Goal: Transaction & Acquisition: Purchase product/service

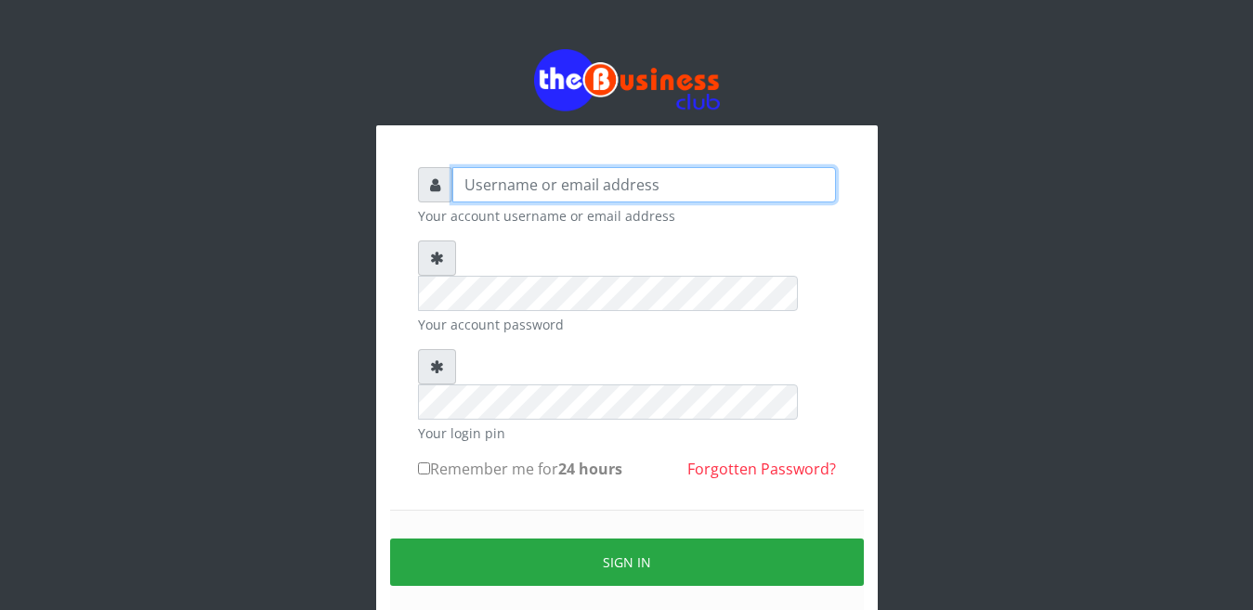
type input "Busybrain2"
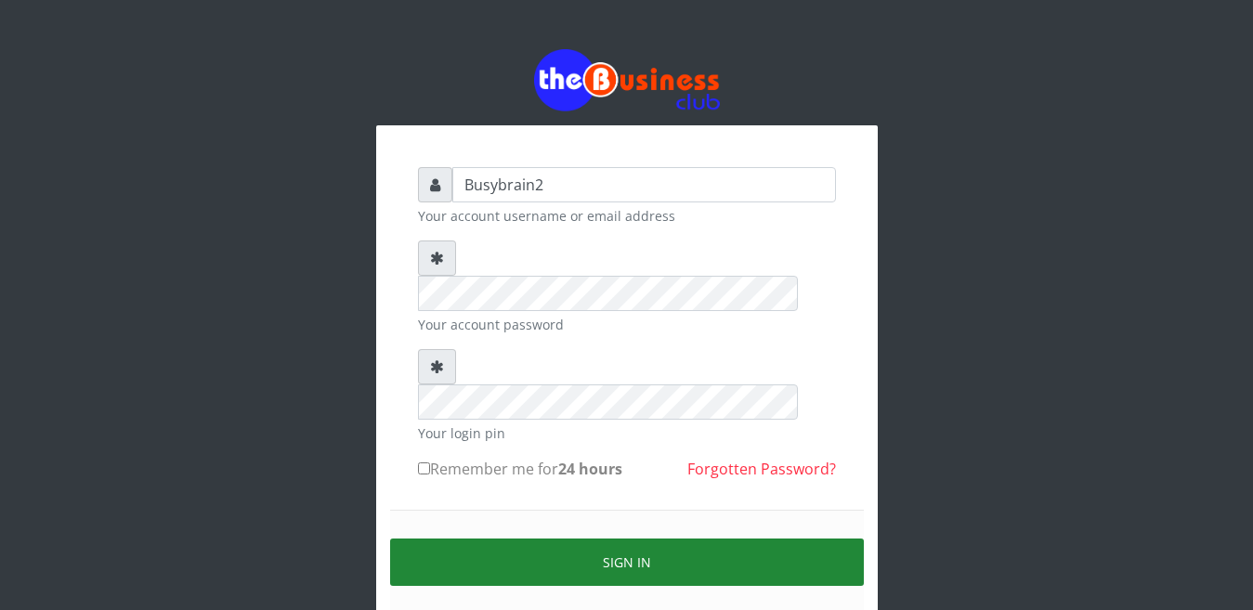
click at [723, 539] on button "Sign in" at bounding box center [627, 562] width 474 height 47
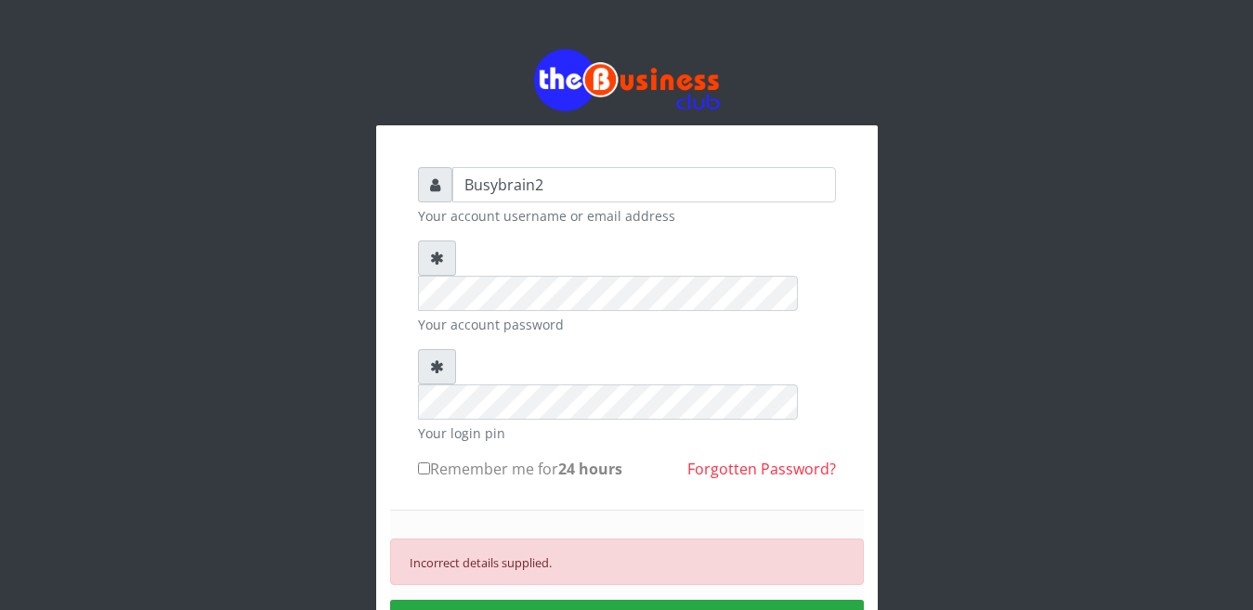
click at [649, 237] on form "Busybrain2 Your account username or email address Your account password Your lo…" at bounding box center [627, 443] width 418 height 553
click at [722, 520] on div "Incorrect details supplied. SIGN IN" at bounding box center [627, 593] width 474 height 166
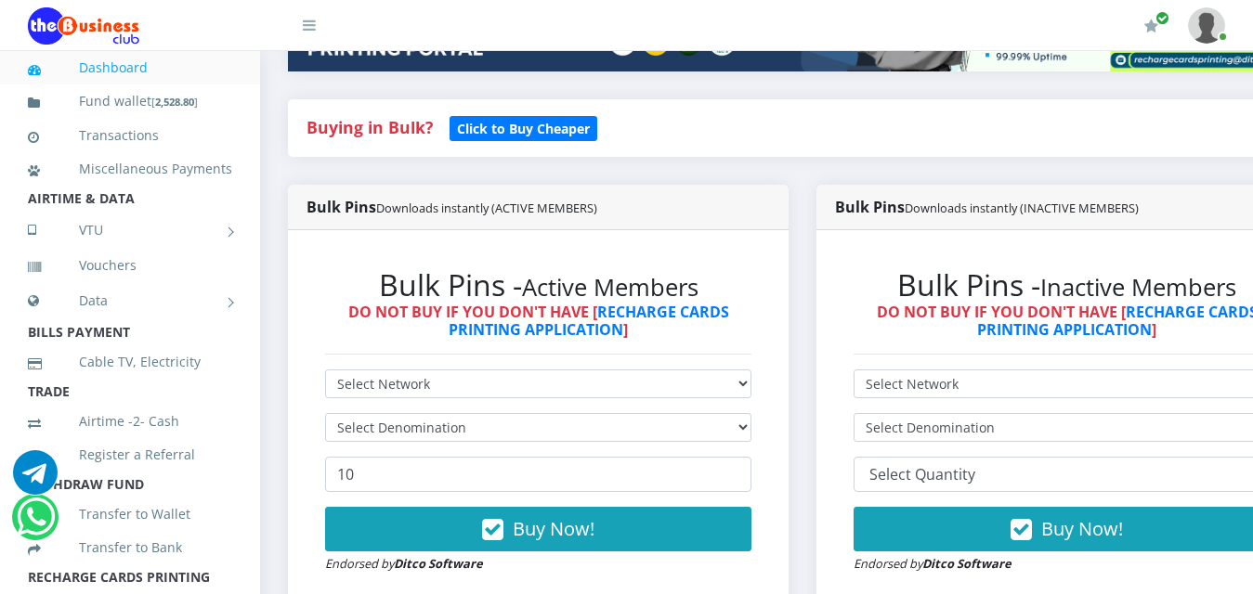
scroll to position [371, 0]
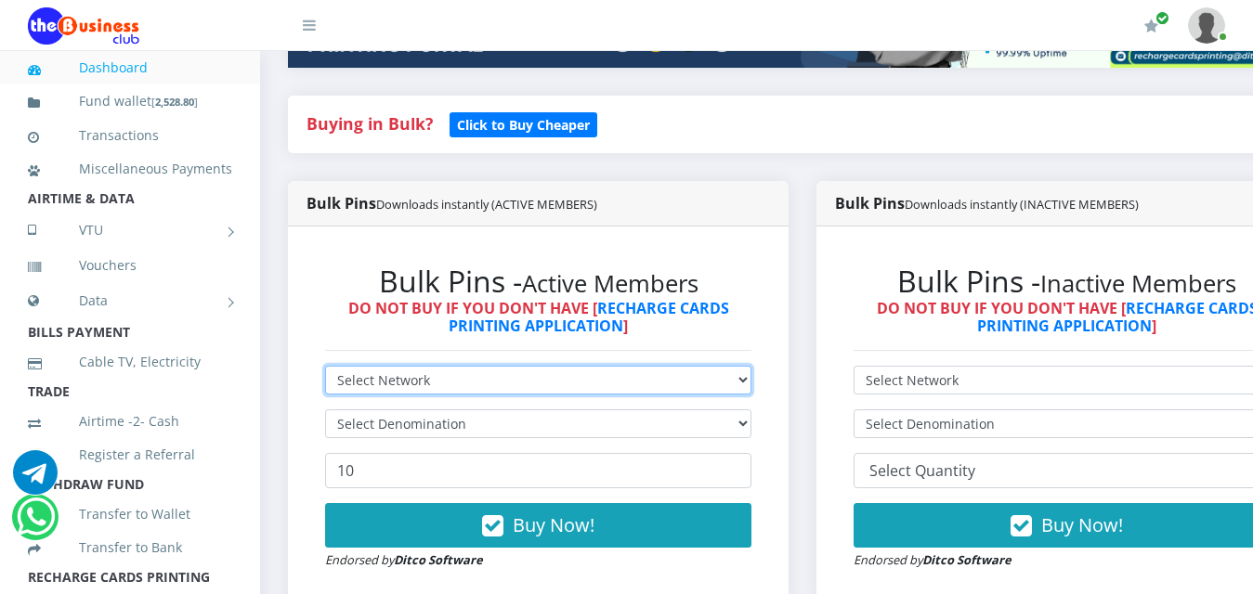
click at [406, 366] on select "Select Network MTN Globacom 9Mobile Airtel" at bounding box center [538, 380] width 426 height 29
select select "Airtel"
click at [325, 366] on select "Select Network MTN Globacom 9Mobile Airtel" at bounding box center [538, 380] width 426 height 29
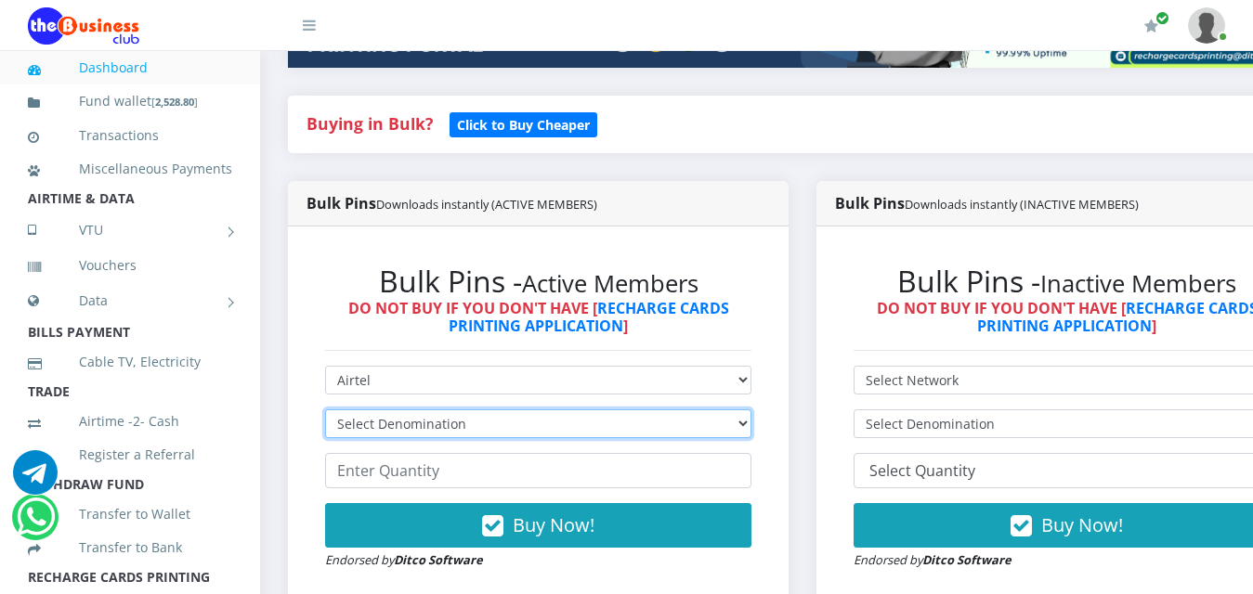
click at [394, 410] on select "Select Denomination Airtel NGN100 - ₦96.38 Airtel NGN200 - ₦192.76 Airtel NGN50…" at bounding box center [538, 424] width 426 height 29
select select "96.38-100"
click at [325, 410] on select "Select Denomination Airtel NGN100 - ₦96.38 Airtel NGN200 - ₦192.76 Airtel NGN50…" at bounding box center [538, 424] width 426 height 29
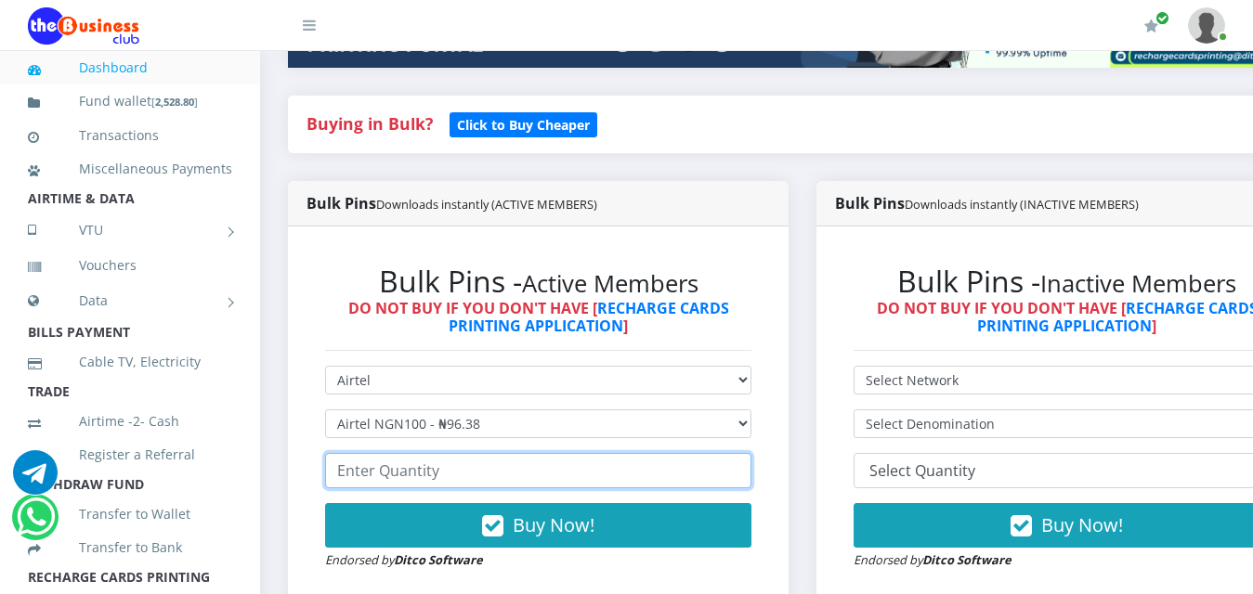
click at [415, 462] on input "number" at bounding box center [538, 470] width 426 height 35
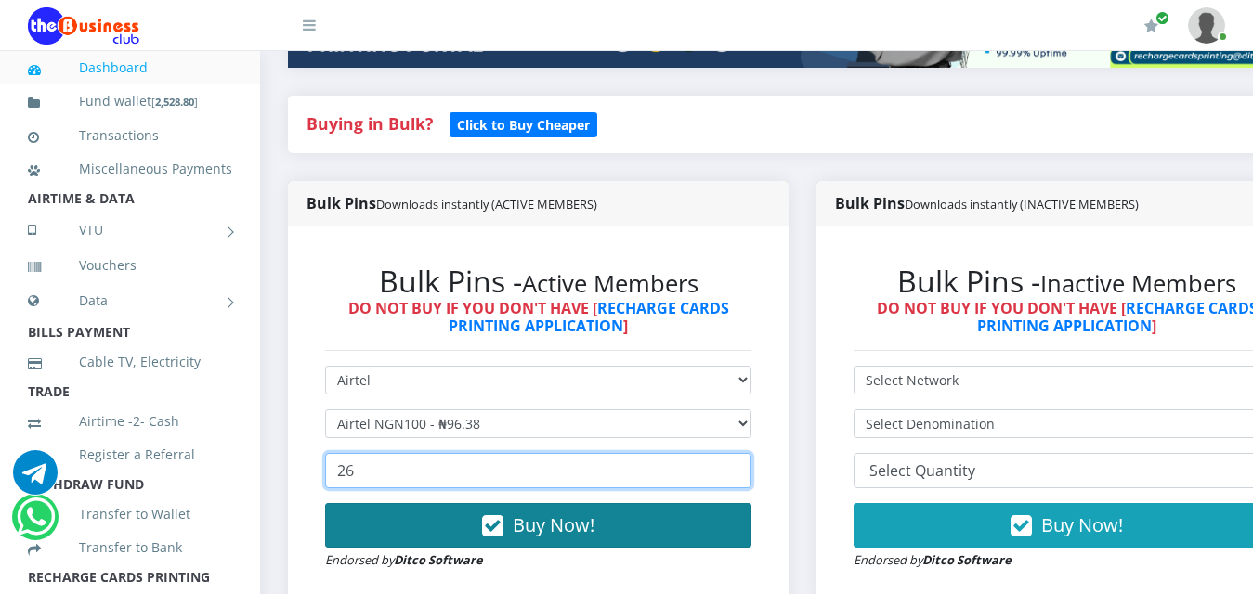
type input "26"
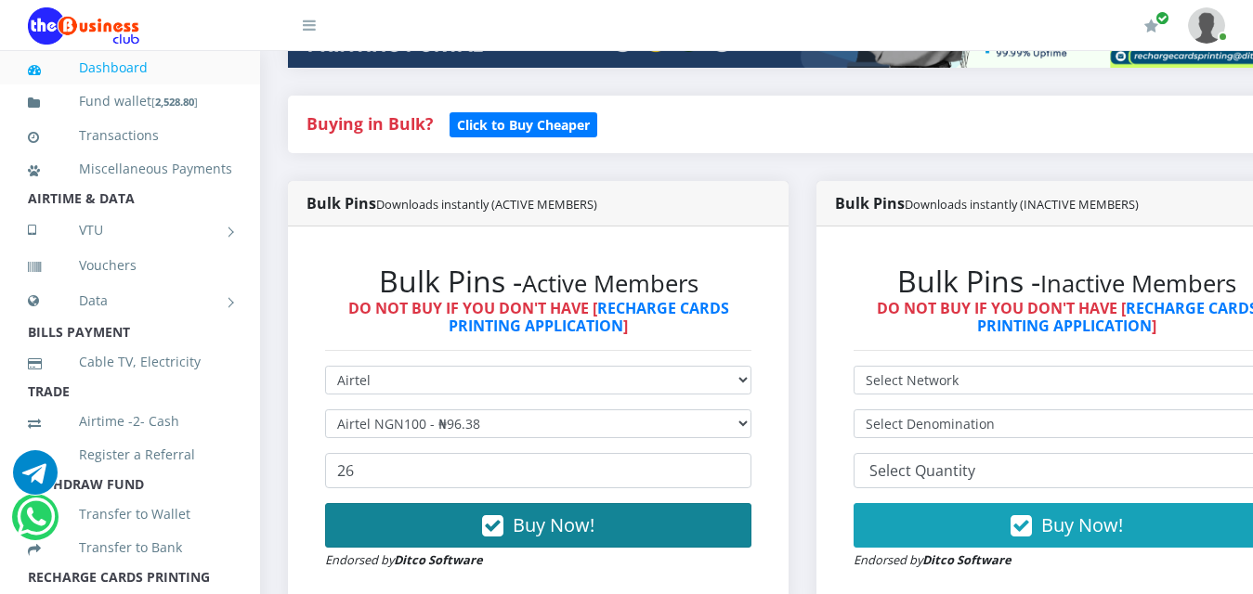
click at [440, 515] on button "Buy Now!" at bounding box center [538, 525] width 426 height 45
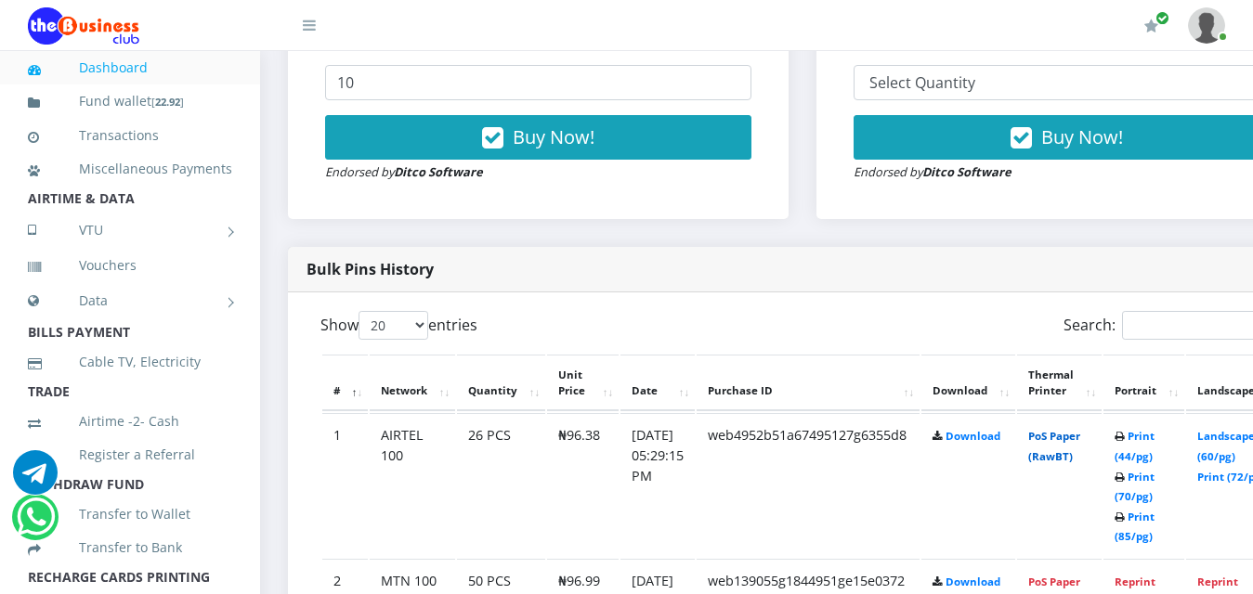
click at [1073, 429] on link "PoS Paper (RawBT)" at bounding box center [1054, 446] width 52 height 34
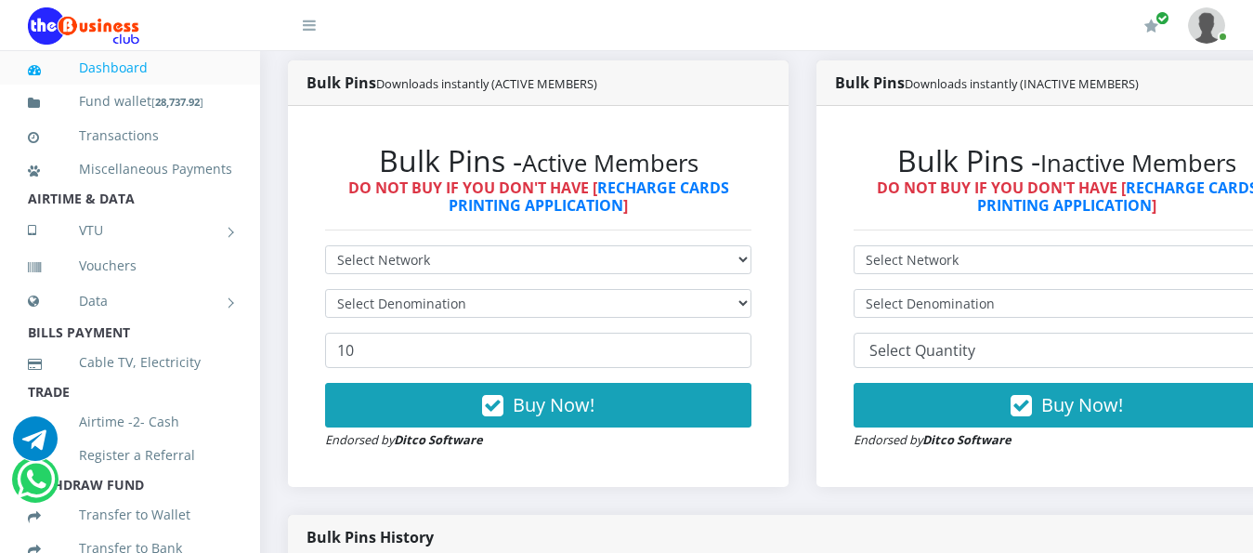
scroll to position [464, 0]
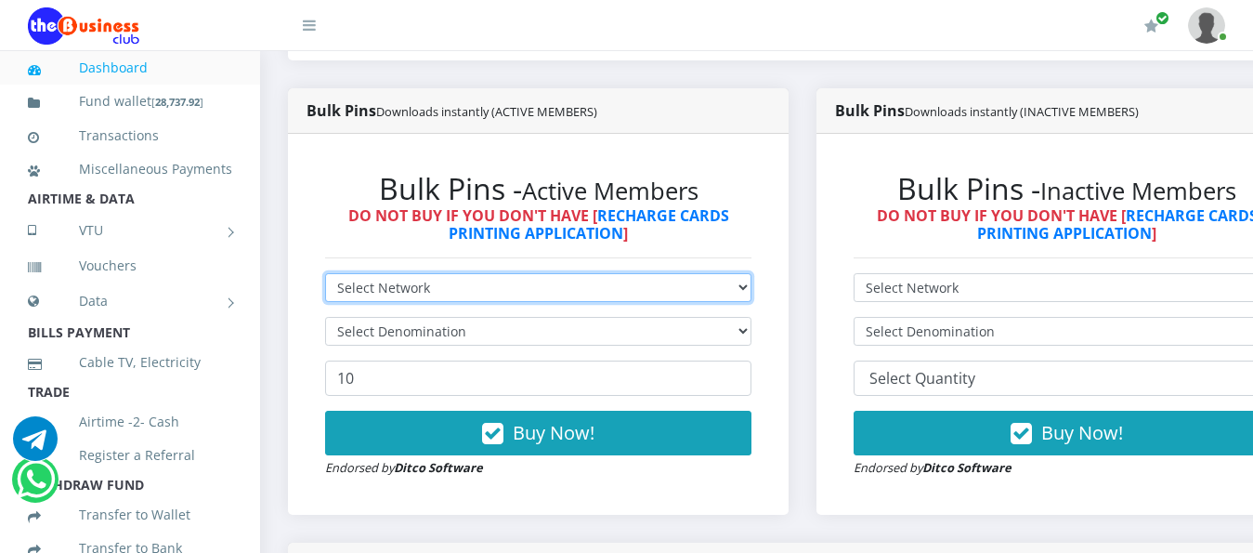
click at [514, 273] on select "Select Network MTN Globacom 9Mobile Airtel" at bounding box center [538, 287] width 426 height 29
select select "MTN"
click at [325, 273] on select "Select Network MTN Globacom 9Mobile Airtel" at bounding box center [538, 287] width 426 height 29
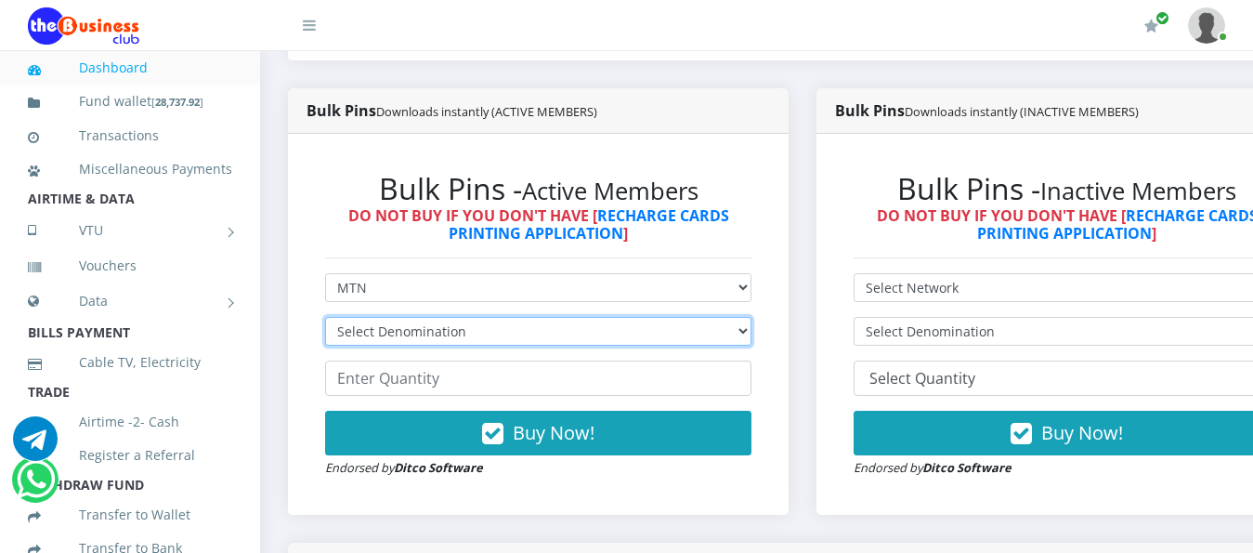
click at [515, 317] on select "Select Denomination MTN NGN100 - ₦96.99 MTN NGN200 - ₦193.98 MTN NGN400 - ₦387.…" at bounding box center [538, 331] width 426 height 29
select select "484.95-500"
click at [325, 317] on select "Select Denomination MTN NGN100 - ₦96.99 MTN NGN200 - ₦193.98 MTN NGN400 - ₦387.…" at bounding box center [538, 331] width 426 height 29
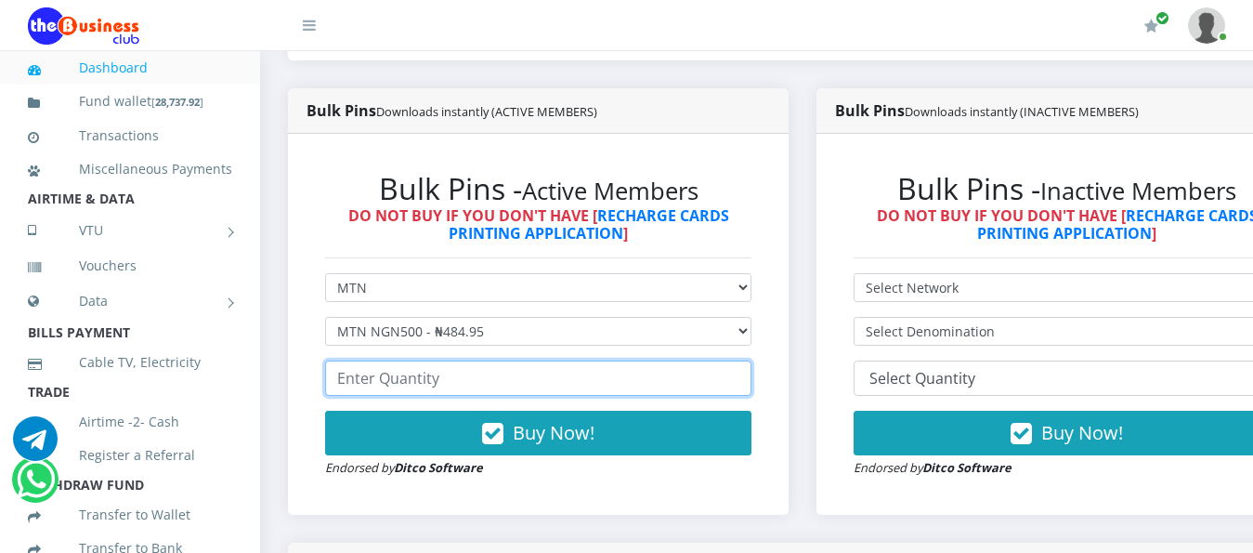
click at [487, 360] on input "number" at bounding box center [538, 377] width 426 height 35
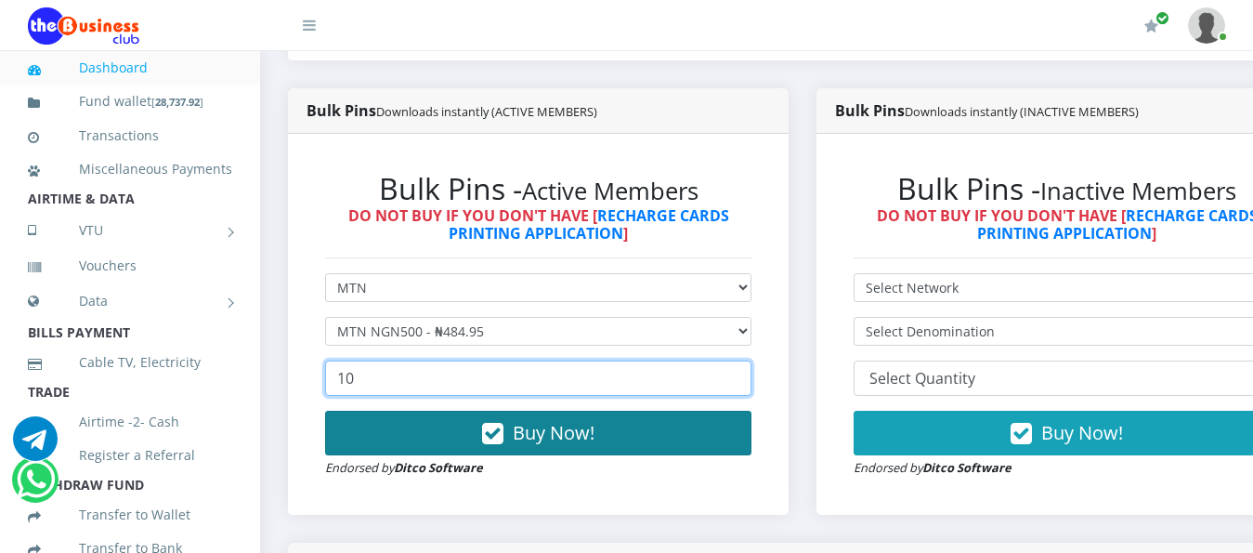
type input "10"
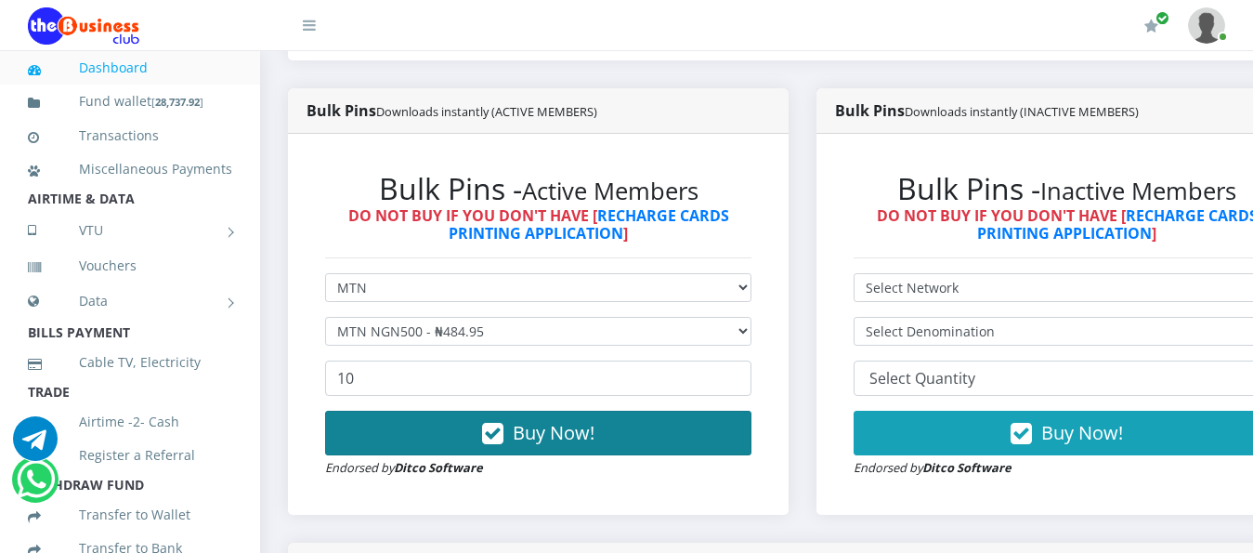
click at [475, 424] on button "Buy Now!" at bounding box center [538, 432] width 426 height 45
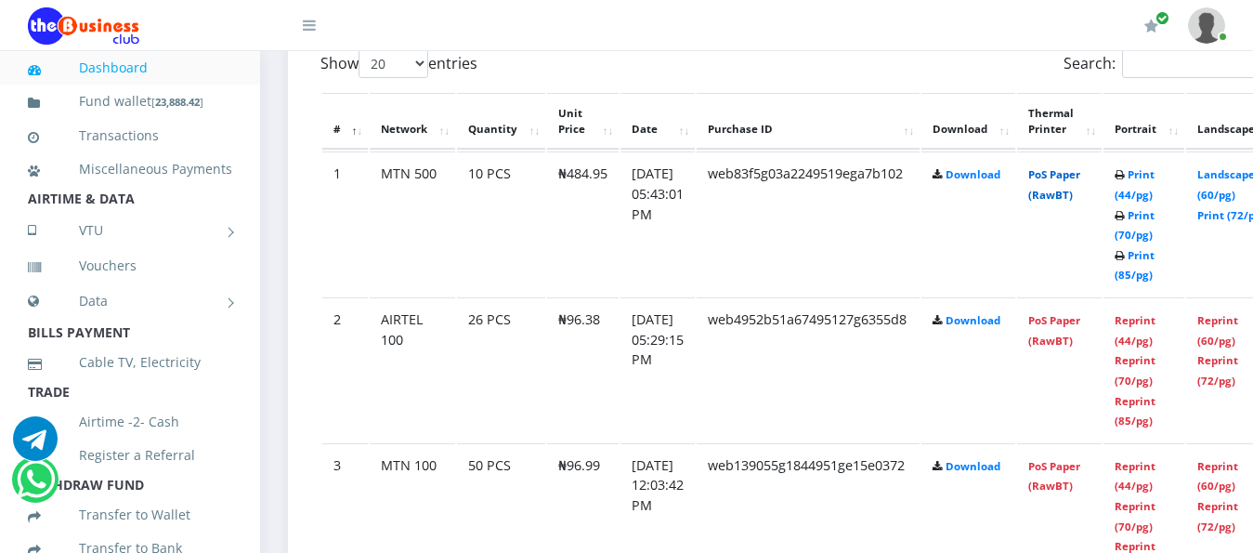
click at [1080, 167] on link "PoS Paper (RawBT)" at bounding box center [1054, 184] width 52 height 34
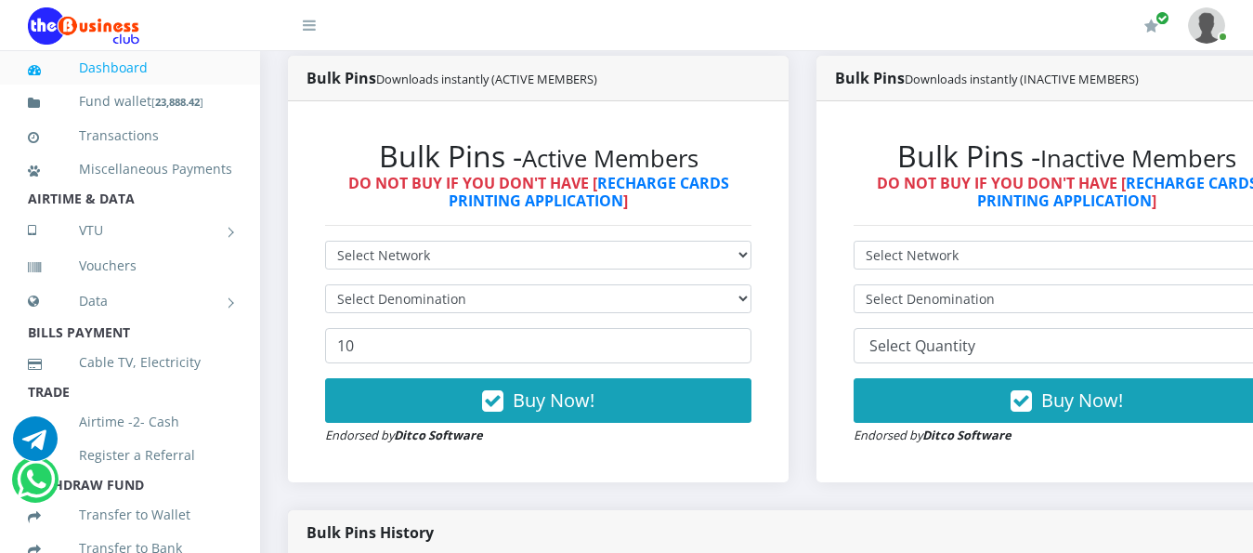
scroll to position [464, 0]
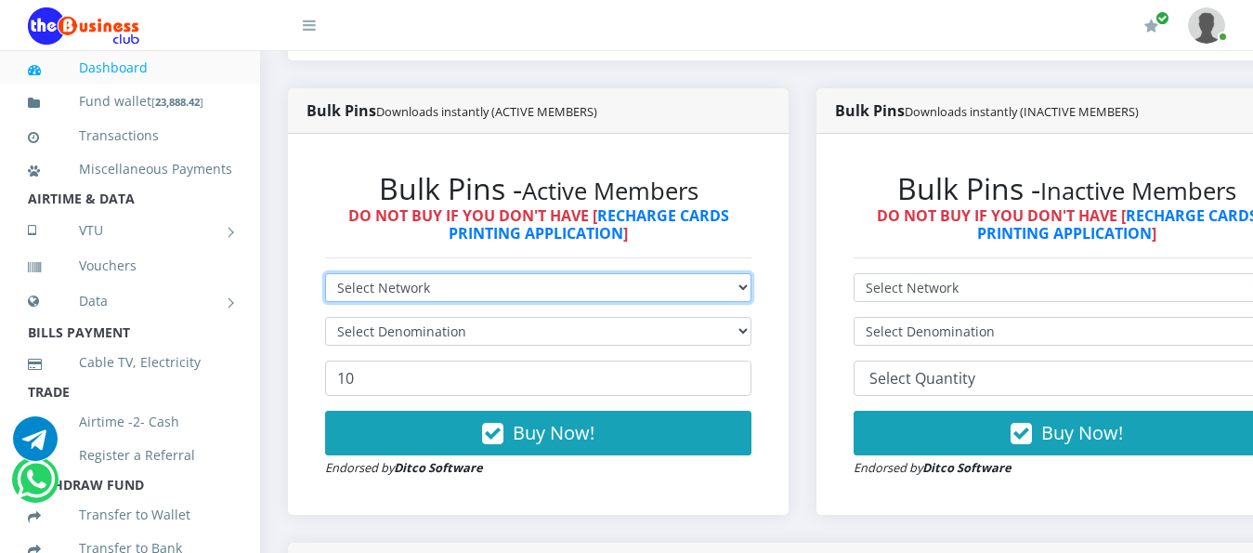
click at [554, 273] on select "Select Network MTN Globacom 9Mobile Airtel" at bounding box center [538, 287] width 426 height 29
select select "Airtel"
click at [325, 273] on select "Select Network MTN Globacom 9Mobile Airtel" at bounding box center [538, 287] width 426 height 29
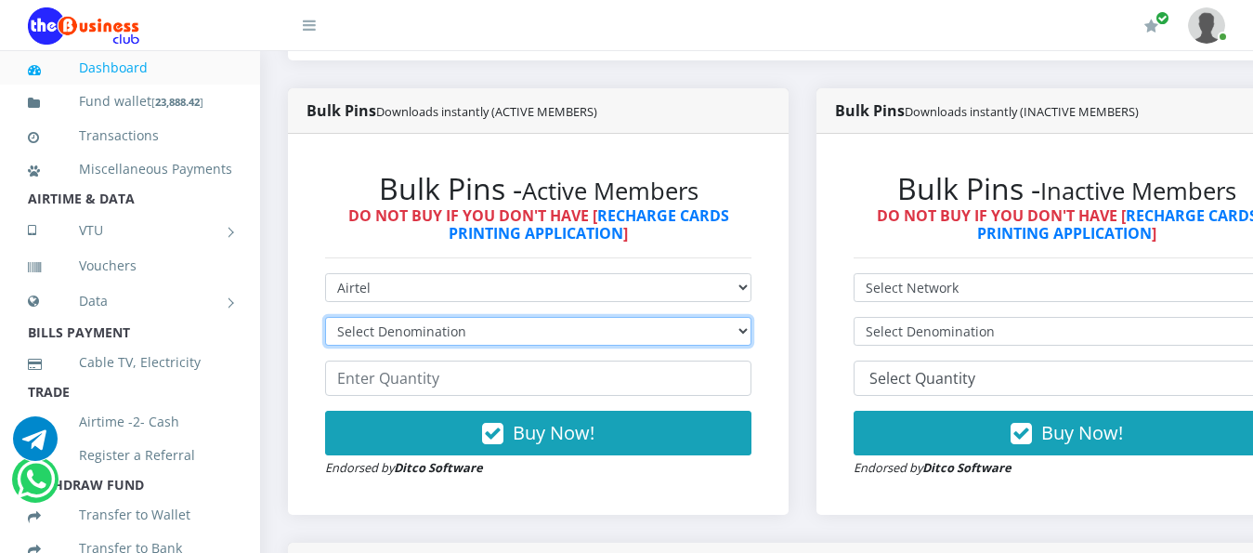
click at [561, 317] on select "Select Denomination Airtel NGN100 - ₦96.38 Airtel NGN200 - ₦192.76 Airtel NGN50…" at bounding box center [538, 331] width 426 height 29
select select "481.9-500"
click at [325, 317] on select "Select Denomination Airtel NGN100 - ₦96.38 Airtel NGN200 - ₦192.76 Airtel NGN50…" at bounding box center [538, 331] width 426 height 29
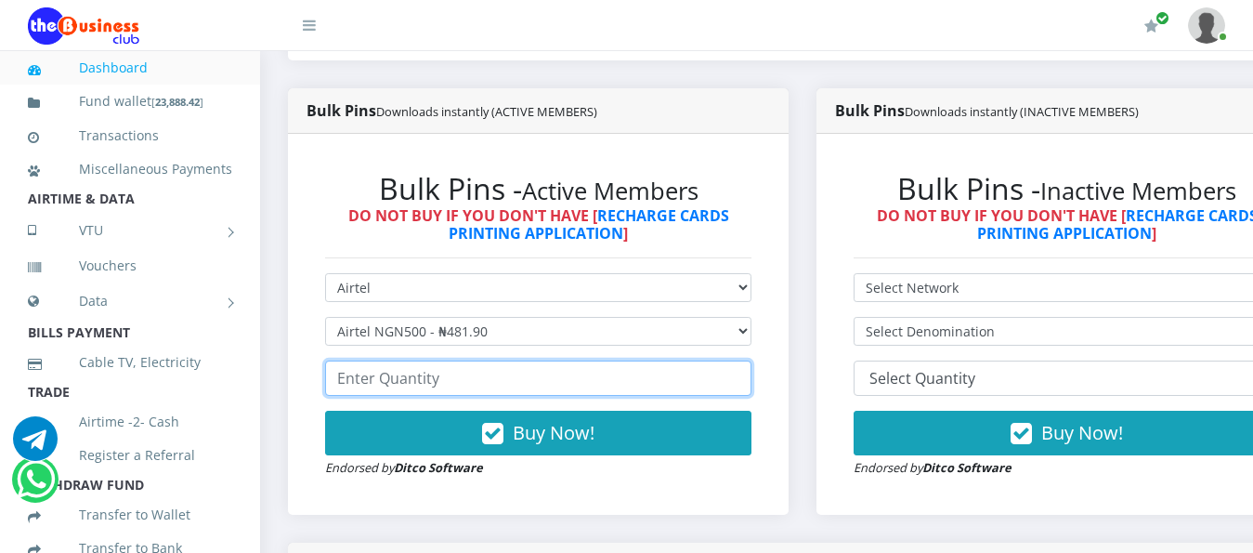
click at [541, 362] on input "number" at bounding box center [538, 377] width 426 height 35
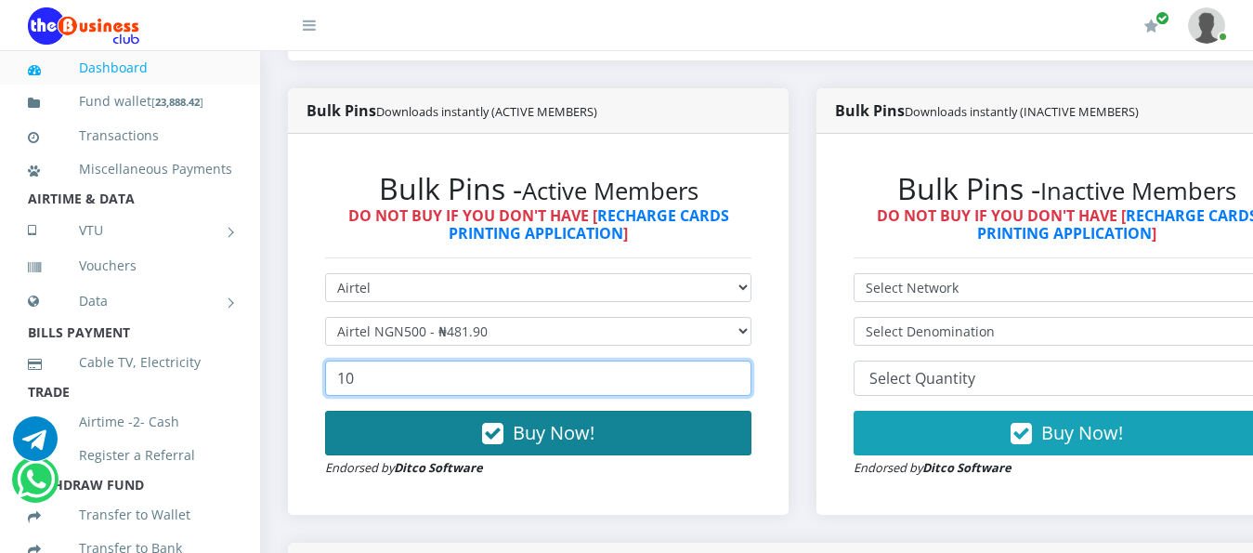
type input "10"
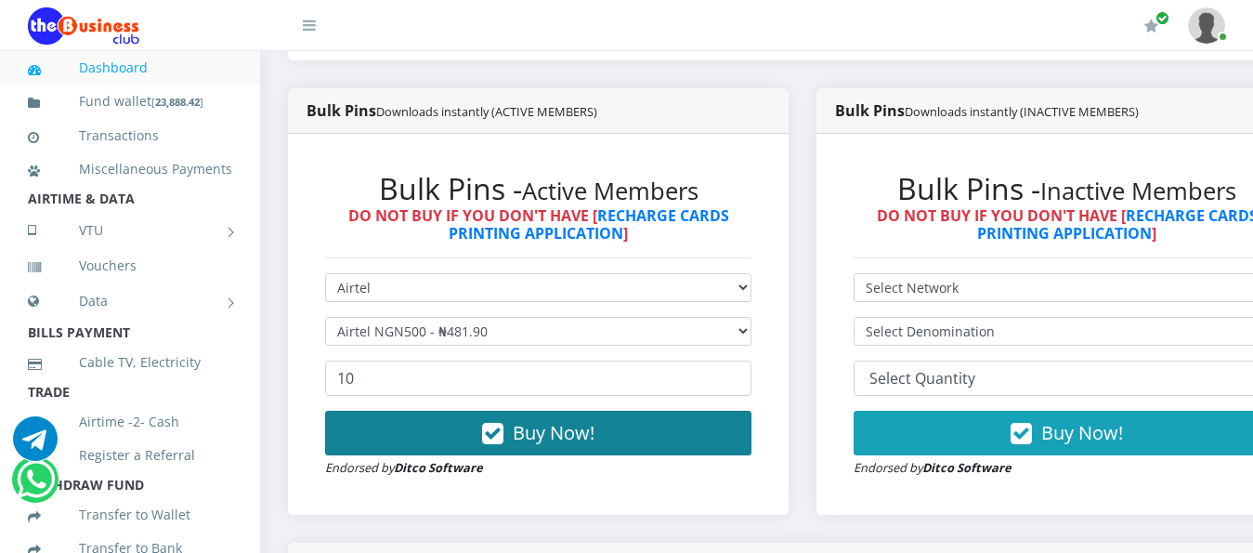
click at [559, 423] on span "Buy Now!" at bounding box center [554, 432] width 82 height 25
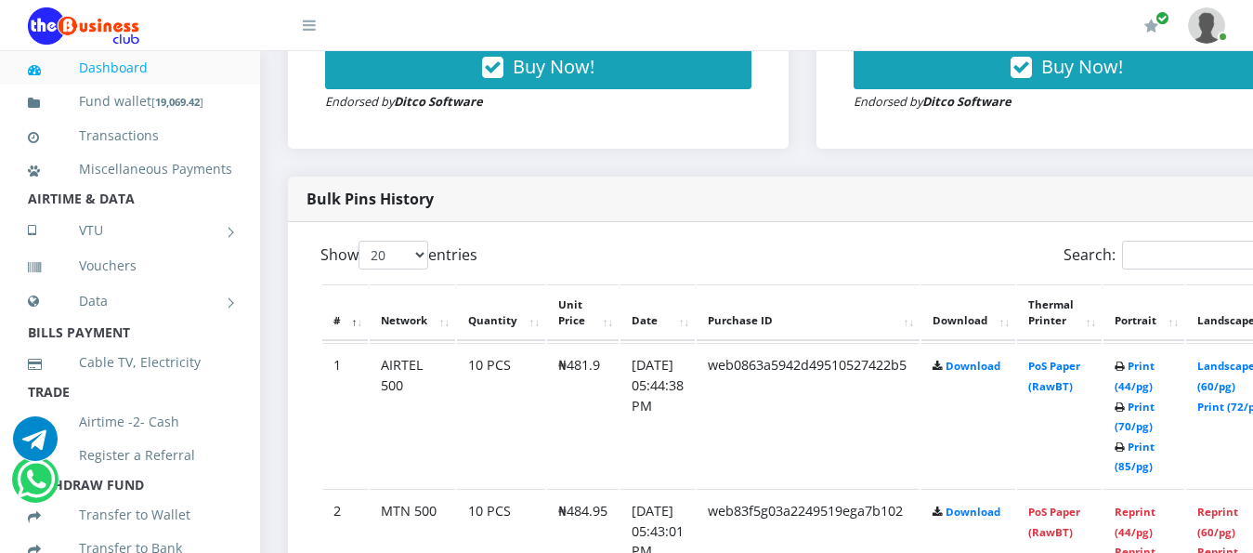
scroll to position [836, 0]
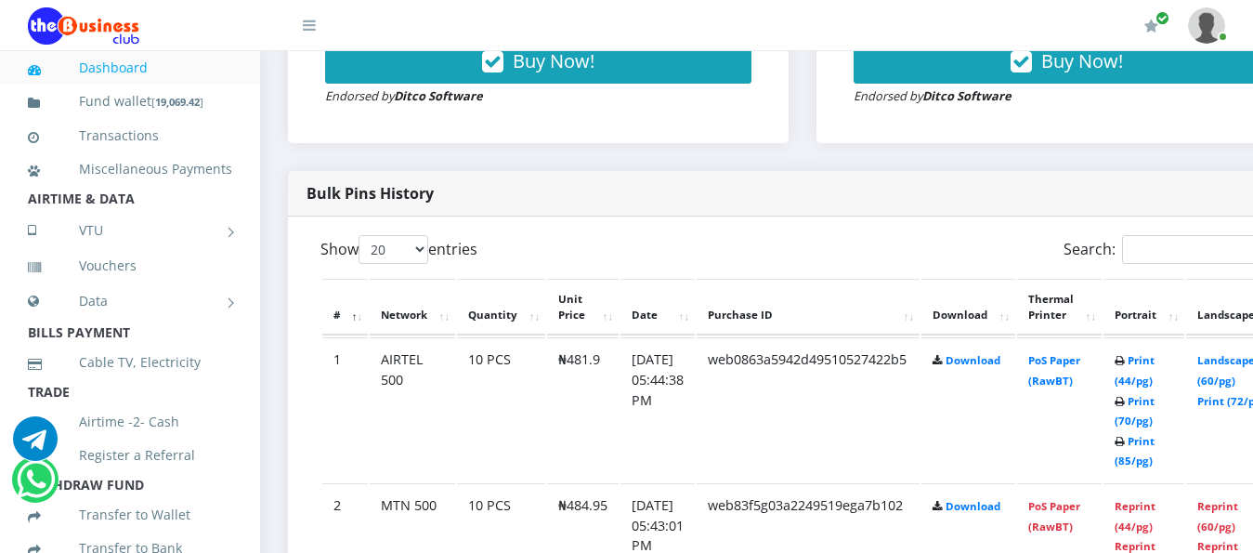
click at [1078, 355] on td "PoS Paper (RawBT)" at bounding box center [1059, 409] width 85 height 144
click at [1080, 353] on link "PoS Paper (RawBT)" at bounding box center [1054, 370] width 52 height 34
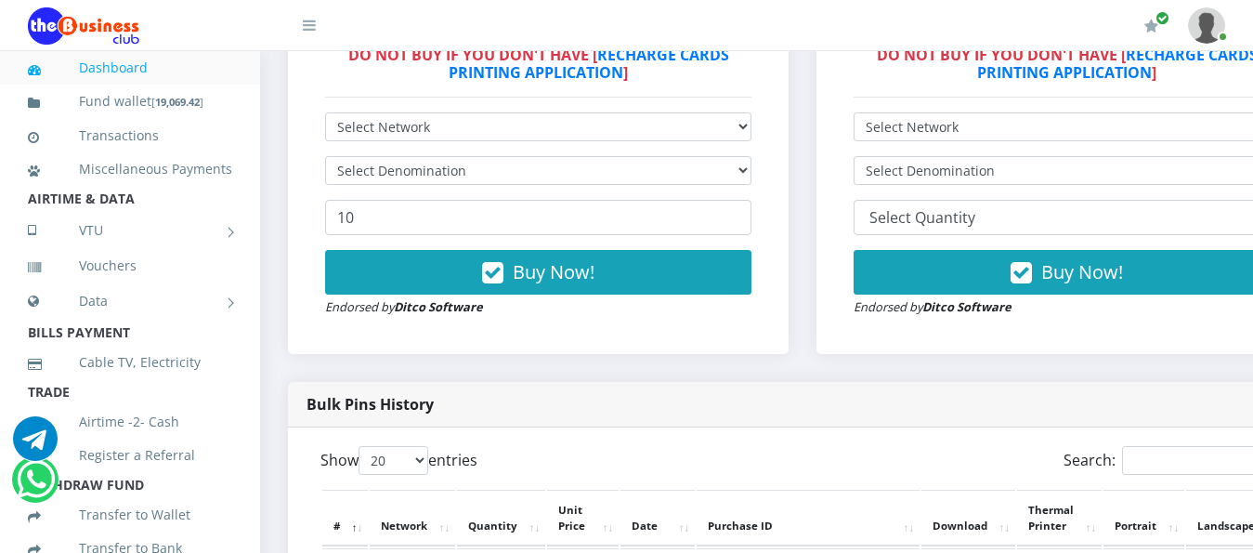
scroll to position [650, 0]
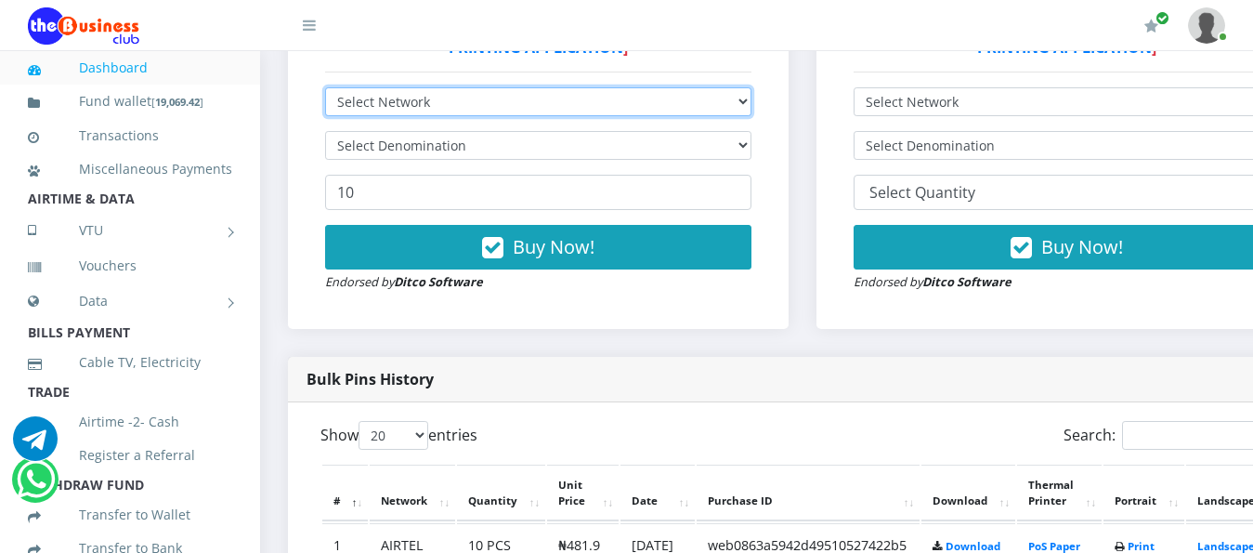
click at [616, 87] on select "Select Network MTN Globacom 9Mobile Airtel" at bounding box center [538, 101] width 426 height 29
select select "Airtel"
click at [325, 87] on select "Select Network MTN Globacom 9Mobile Airtel" at bounding box center [538, 101] width 426 height 29
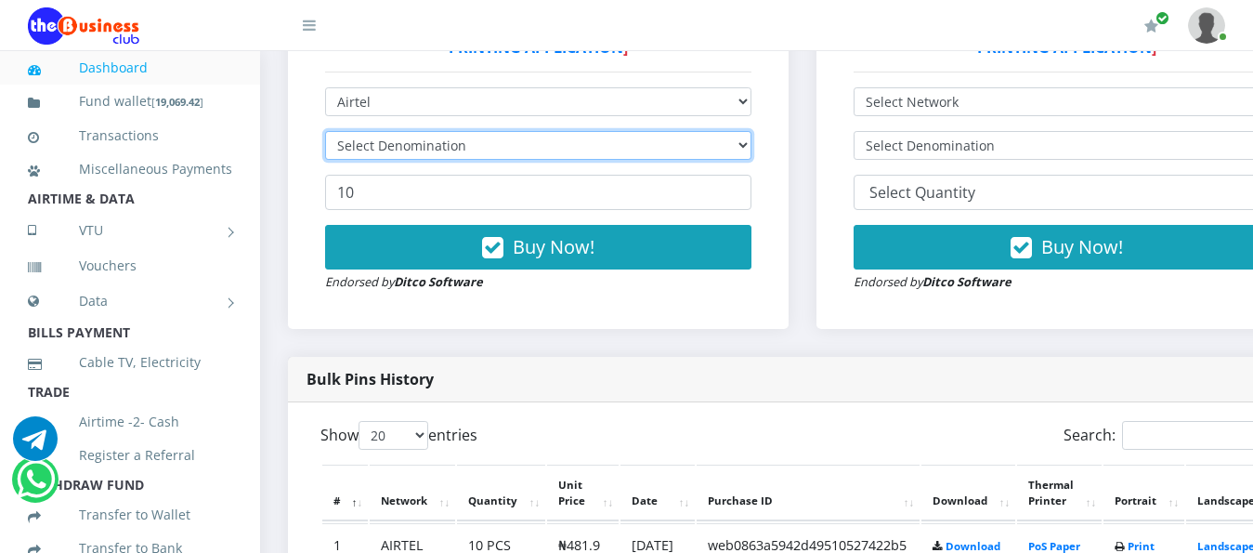
click at [614, 131] on select "Select Denomination" at bounding box center [538, 145] width 426 height 29
click at [325, 131] on select "Select Denomination" at bounding box center [538, 145] width 426 height 29
click at [621, 134] on select "Select Denomination" at bounding box center [538, 145] width 426 height 29
click at [628, 131] on select "Select Denomination" at bounding box center [538, 145] width 426 height 29
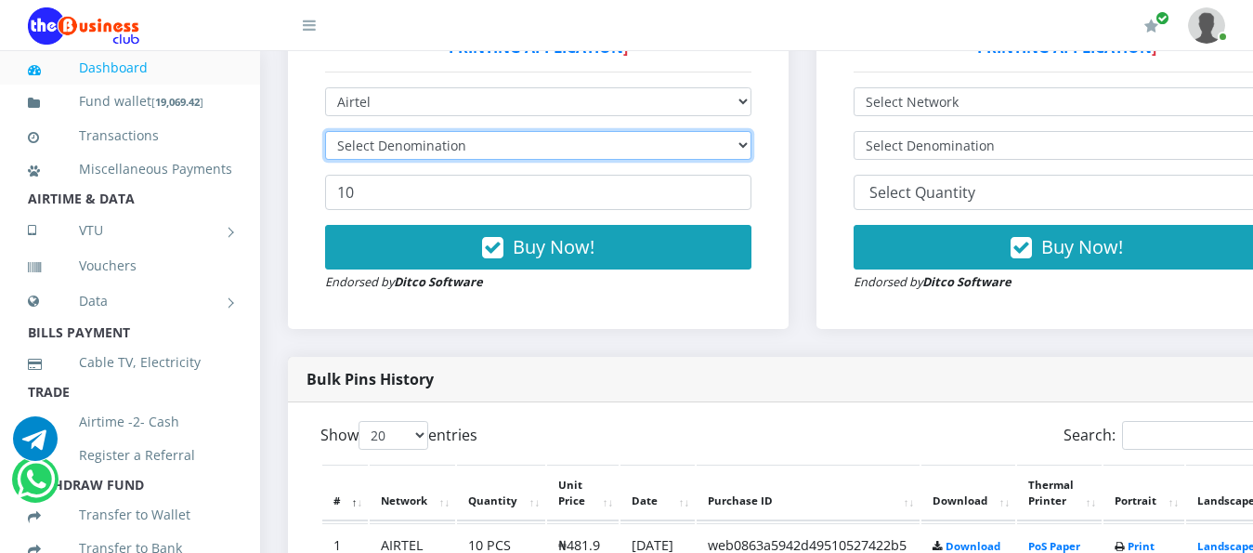
click at [628, 131] on select "Select Denomination" at bounding box center [538, 145] width 426 height 29
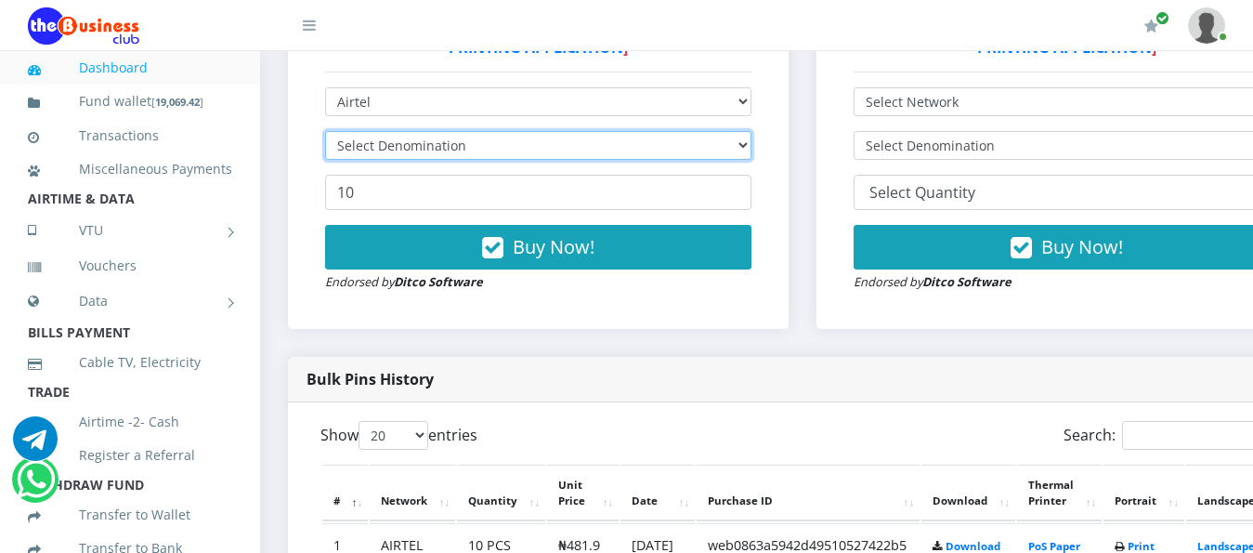
click at [628, 131] on select "Select Denomination" at bounding box center [538, 145] width 426 height 29
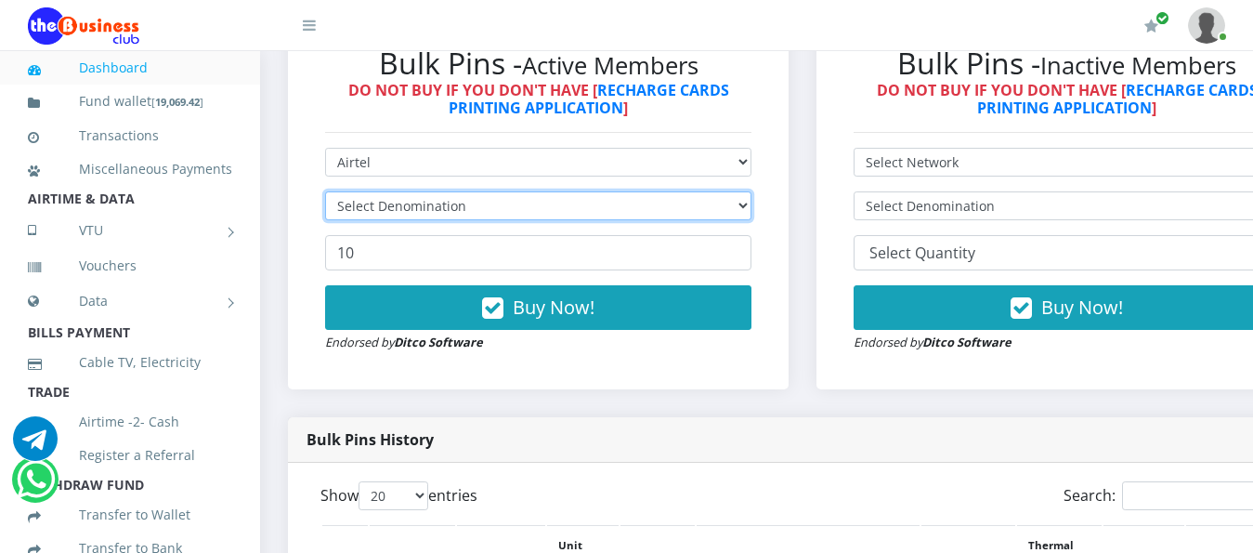
scroll to position [557, 0]
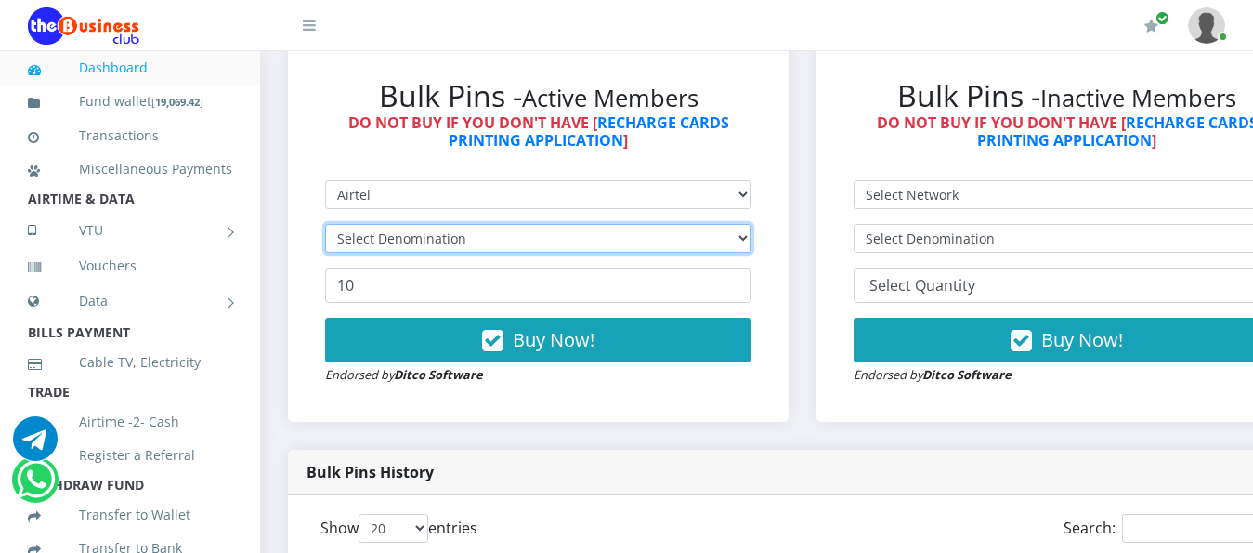
click at [491, 224] on select "Select Denomination" at bounding box center [538, 238] width 426 height 29
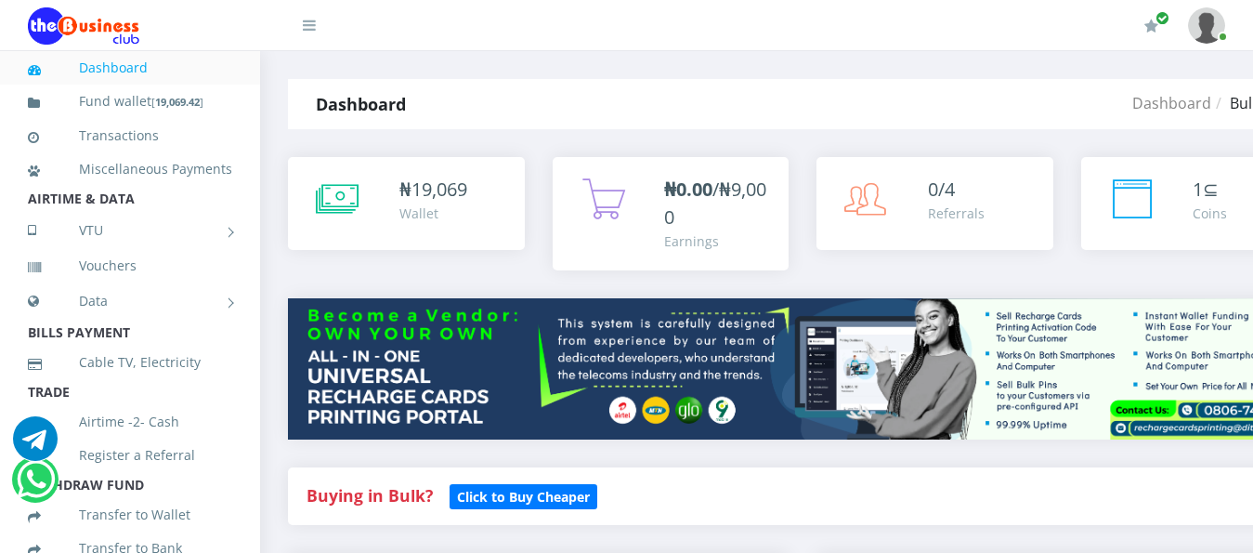
select select "9Mobile"
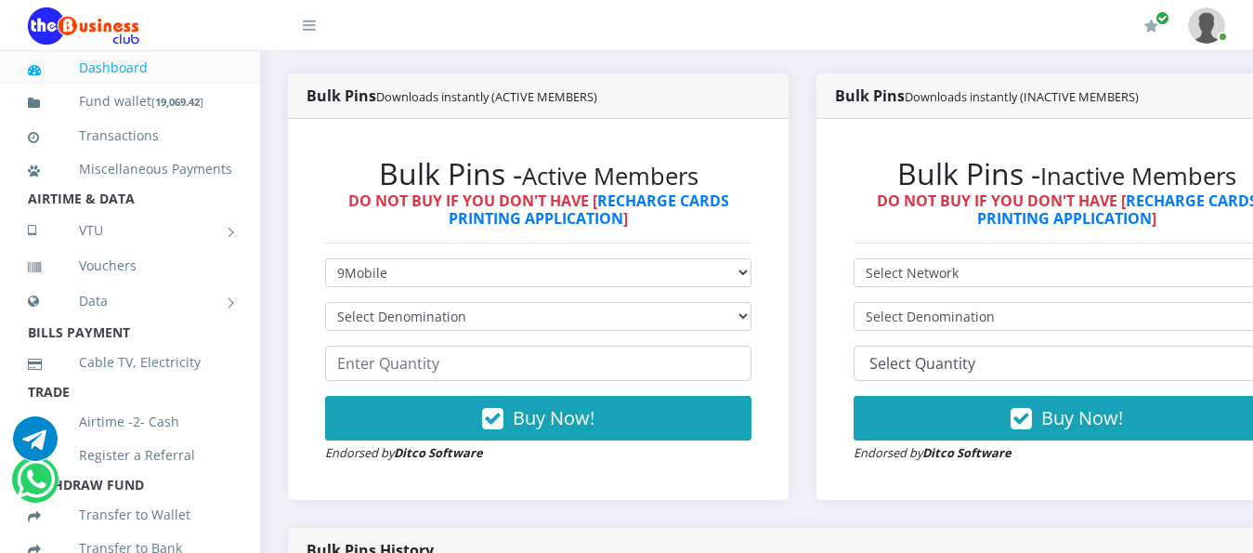
select select "189.98-200"
click at [325, 302] on select "Select Denomination 9Mobile NGN100 - ₦94.99 9Mobile NGN200 - ₦189.98 9Mobile NG…" at bounding box center [538, 316] width 426 height 29
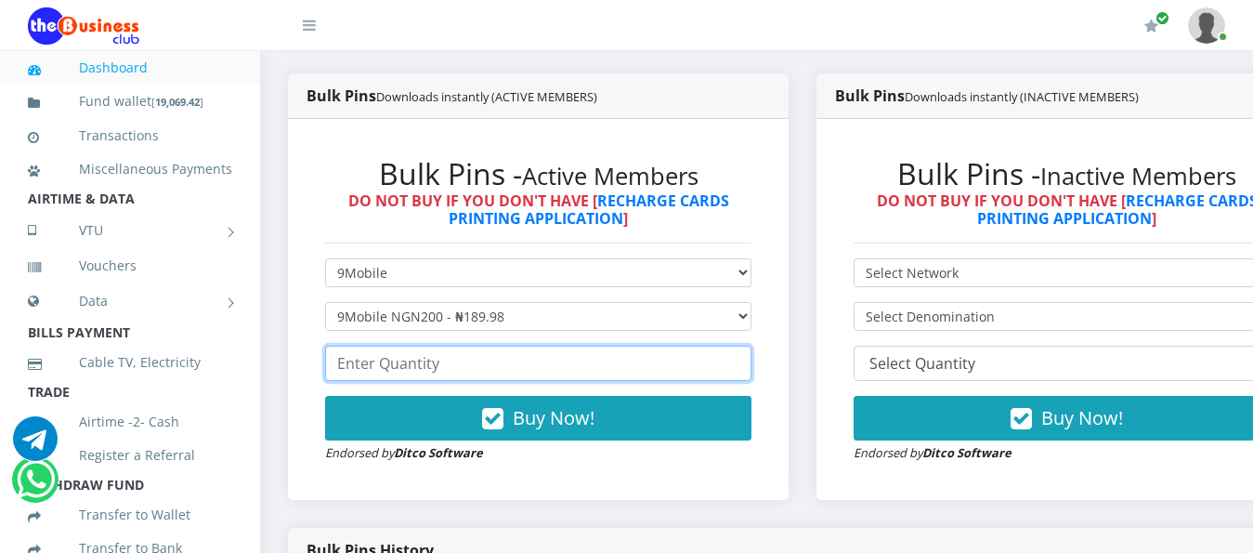
click at [605, 356] on input "number" at bounding box center [538, 362] width 426 height 35
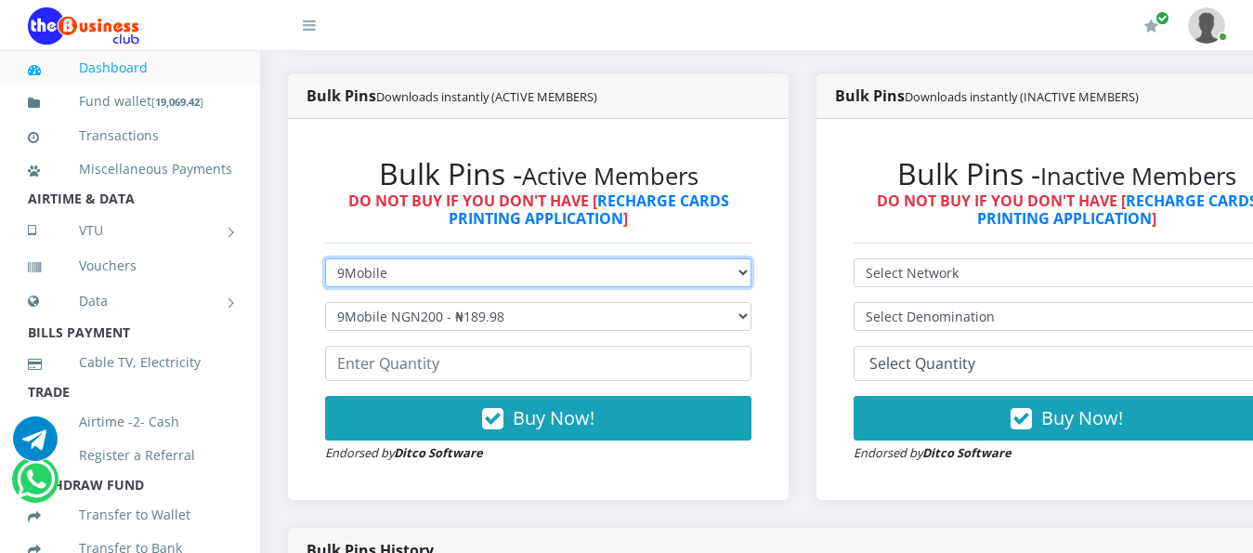
click at [691, 258] on select "Select Network MTN Globacom 9Mobile Airtel" at bounding box center [538, 272] width 426 height 29
select select "Airtel"
click at [325, 258] on select "Select Network MTN Globacom 9Mobile Airtel" at bounding box center [538, 272] width 426 height 29
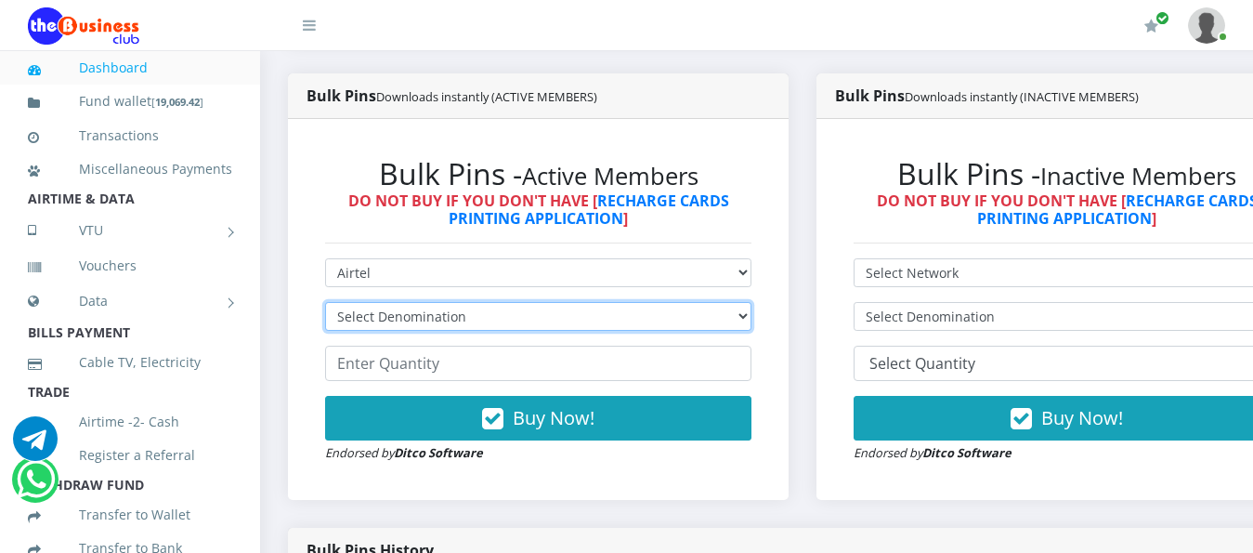
click at [687, 302] on select "Select Denomination Airtel NGN100 - ₦96.38 Airtel NGN200 - ₦192.76 Airtel NGN50…" at bounding box center [538, 316] width 426 height 29
select select "192.76-200"
click at [325, 302] on select "Select Denomination Airtel NGN100 - ₦96.38 Airtel NGN200 - ₦192.76 Airtel NGN50…" at bounding box center [538, 316] width 426 height 29
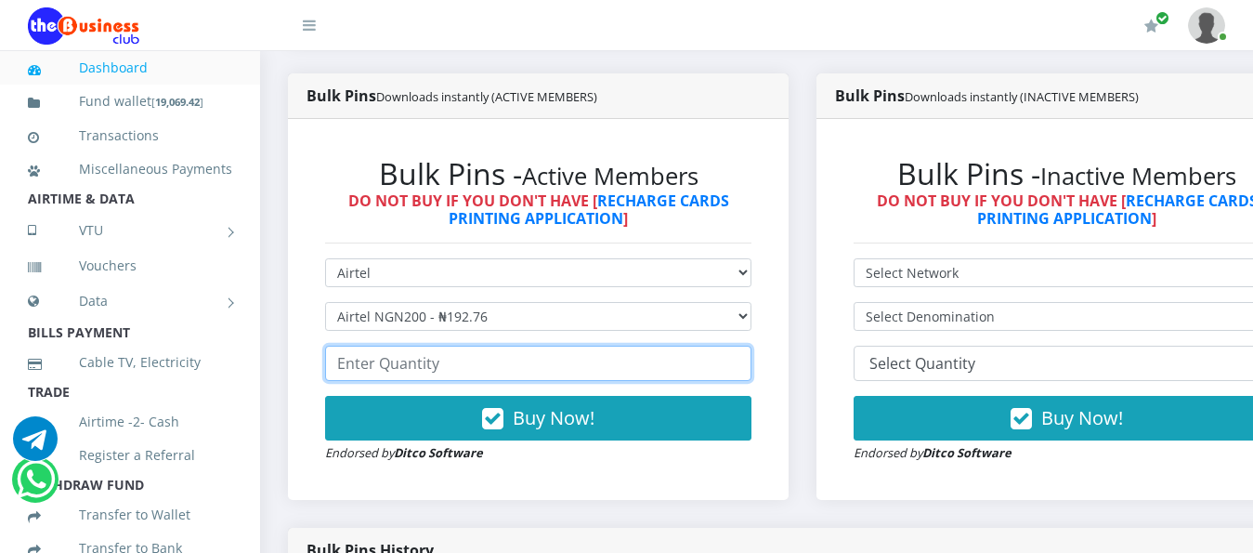
click at [693, 354] on input "number" at bounding box center [538, 362] width 426 height 35
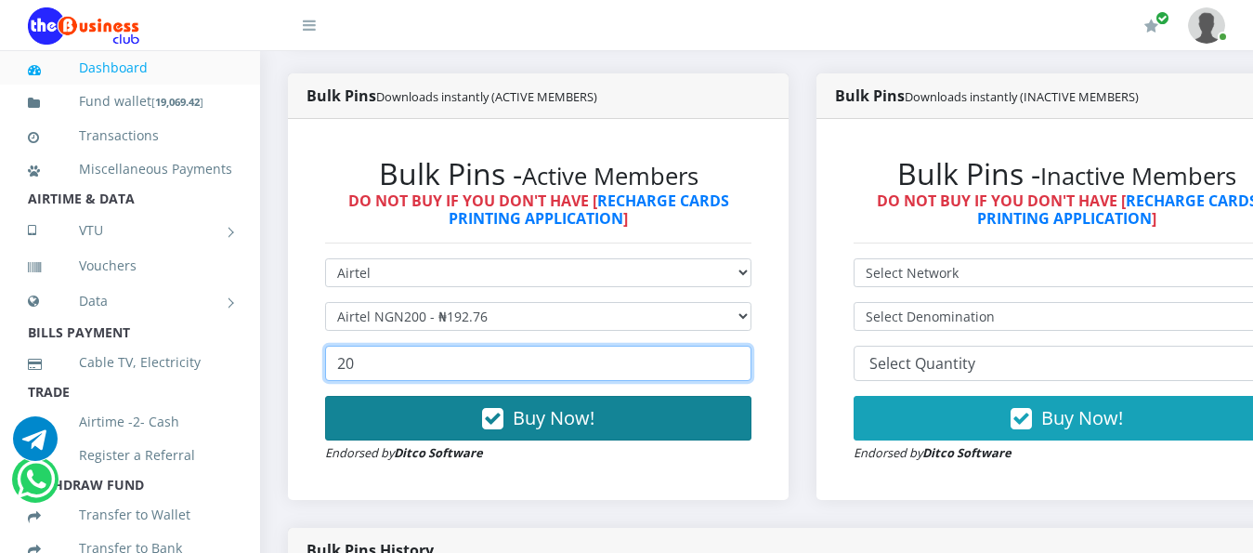
type input "20"
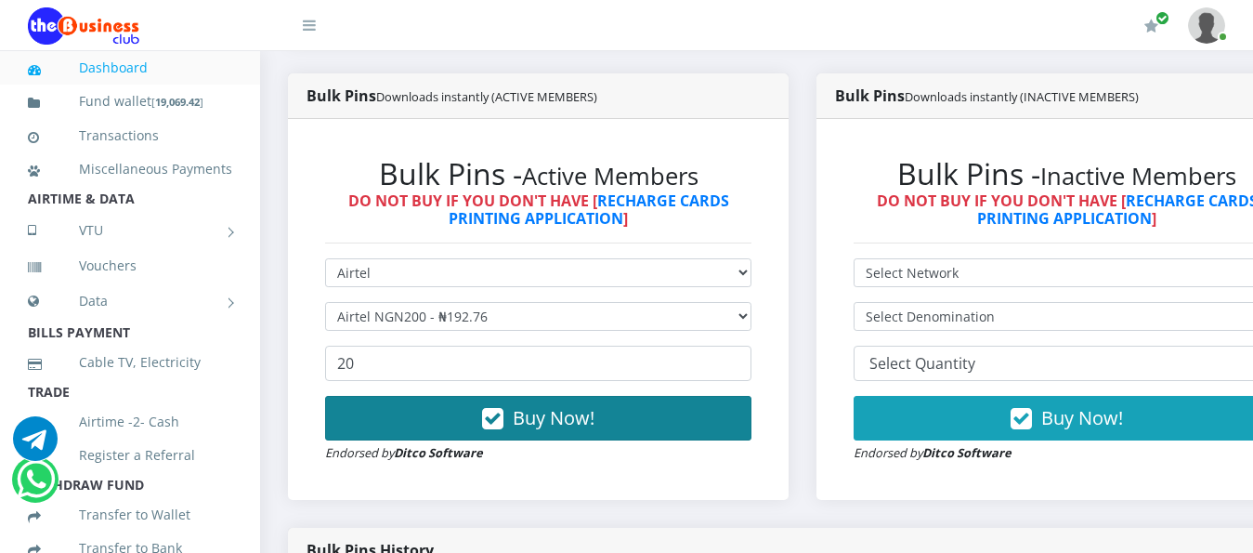
click at [654, 396] on button "Buy Now!" at bounding box center [538, 418] width 426 height 45
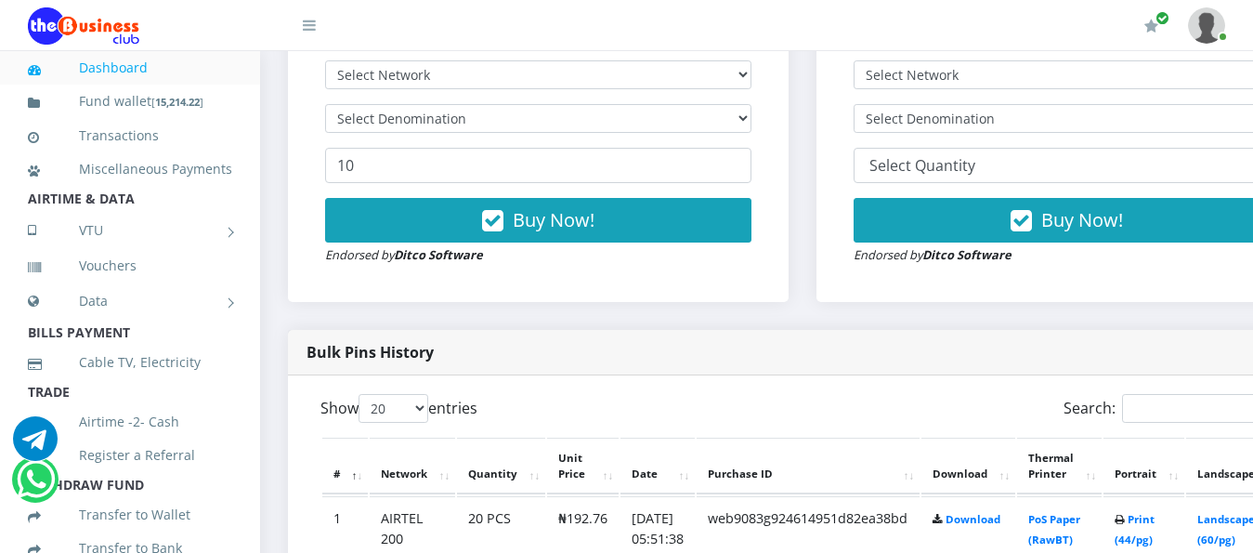
scroll to position [758, 0]
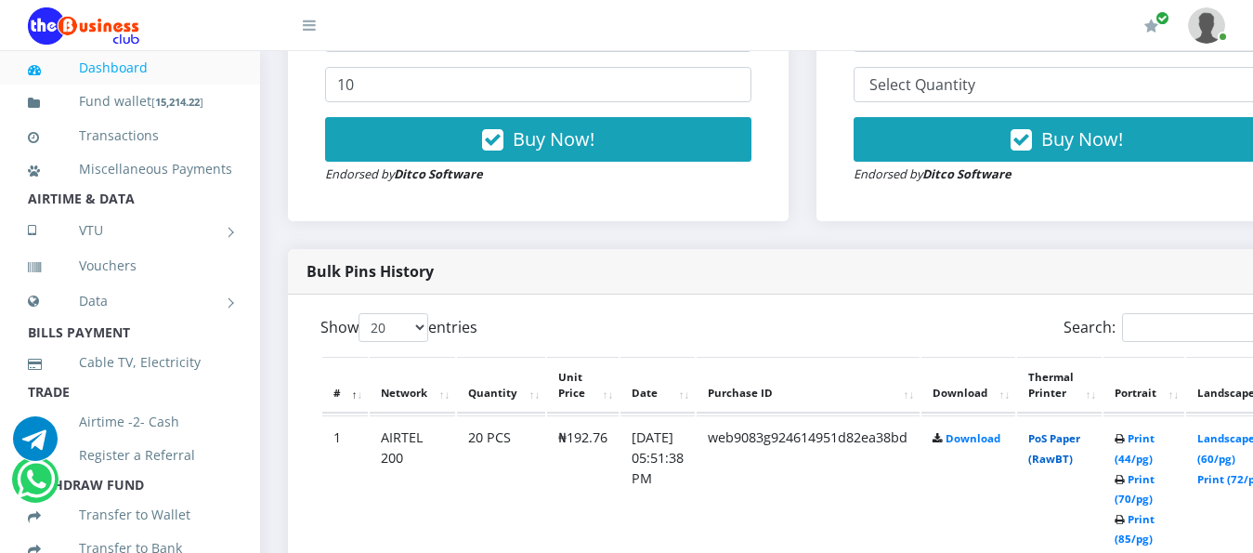
click at [1080, 431] on link "PoS Paper (RawBT)" at bounding box center [1054, 448] width 52 height 34
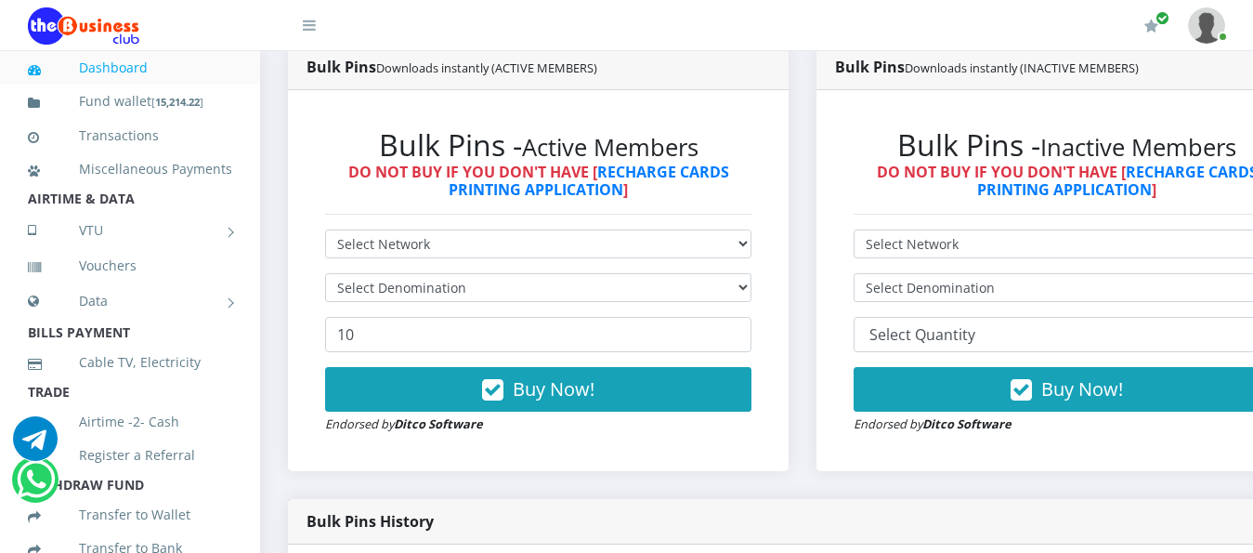
scroll to position [479, 0]
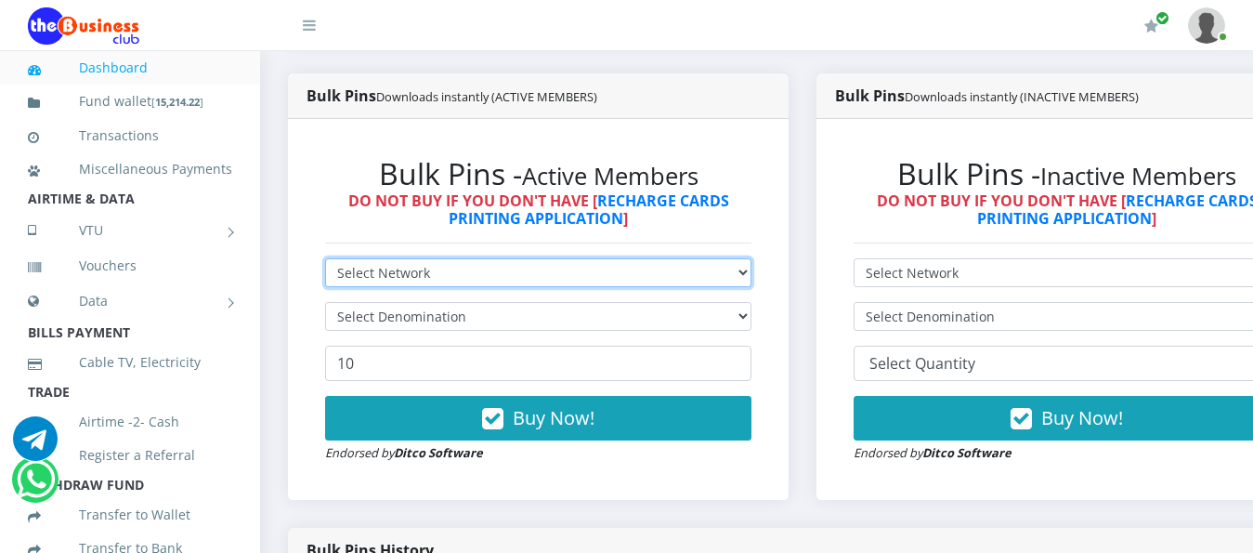
click at [683, 258] on select "Select Network MTN Globacom 9Mobile Airtel" at bounding box center [538, 272] width 426 height 29
select select "Glo"
click at [325, 258] on select "Select Network MTN Globacom 9Mobile Airtel" at bounding box center [538, 272] width 426 height 29
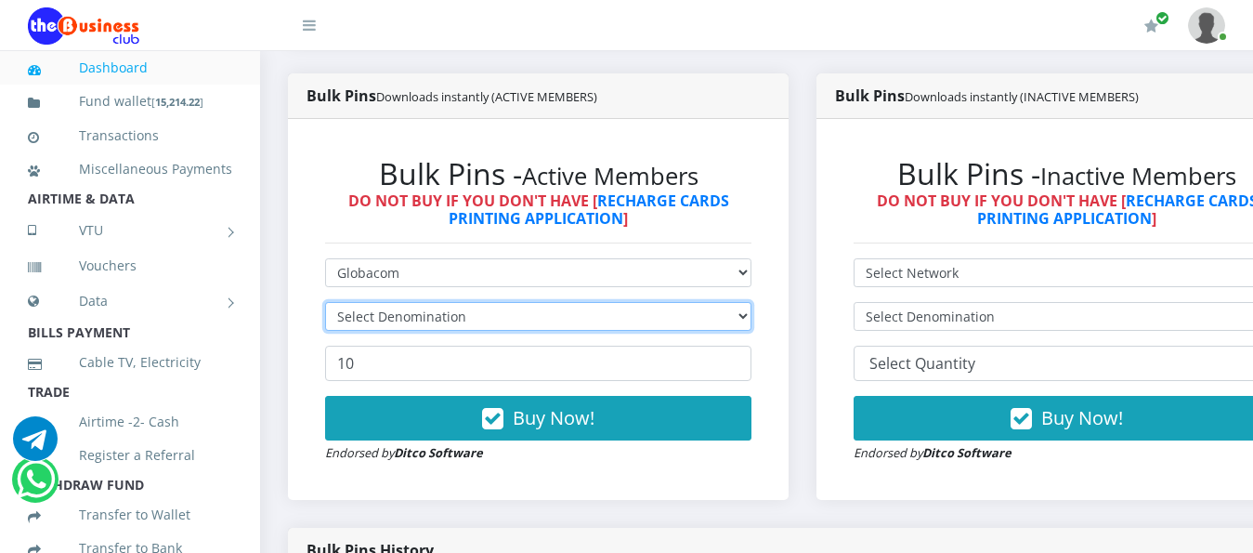
click at [702, 302] on select "Select Denomination" at bounding box center [538, 316] width 426 height 29
select select "193.1-200"
click at [325, 302] on select "Select Denomination Glo NGN100 - ₦96.55 Glo NGN200 - ₦193.10 Glo NGN500 - ₦482.…" at bounding box center [538, 316] width 426 height 29
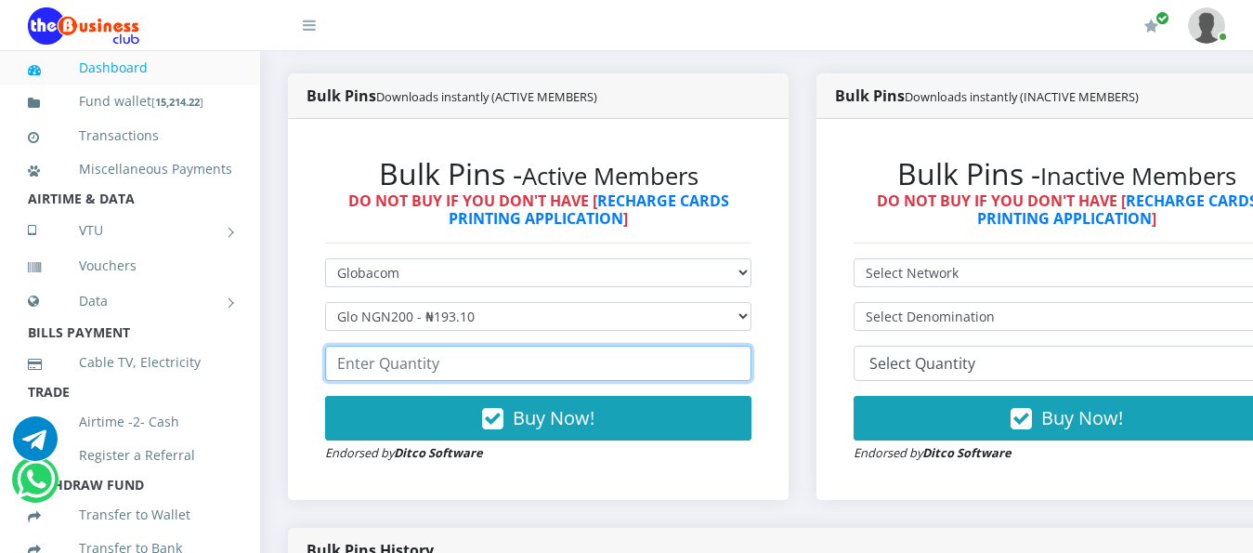
click at [711, 350] on input "number" at bounding box center [538, 362] width 426 height 35
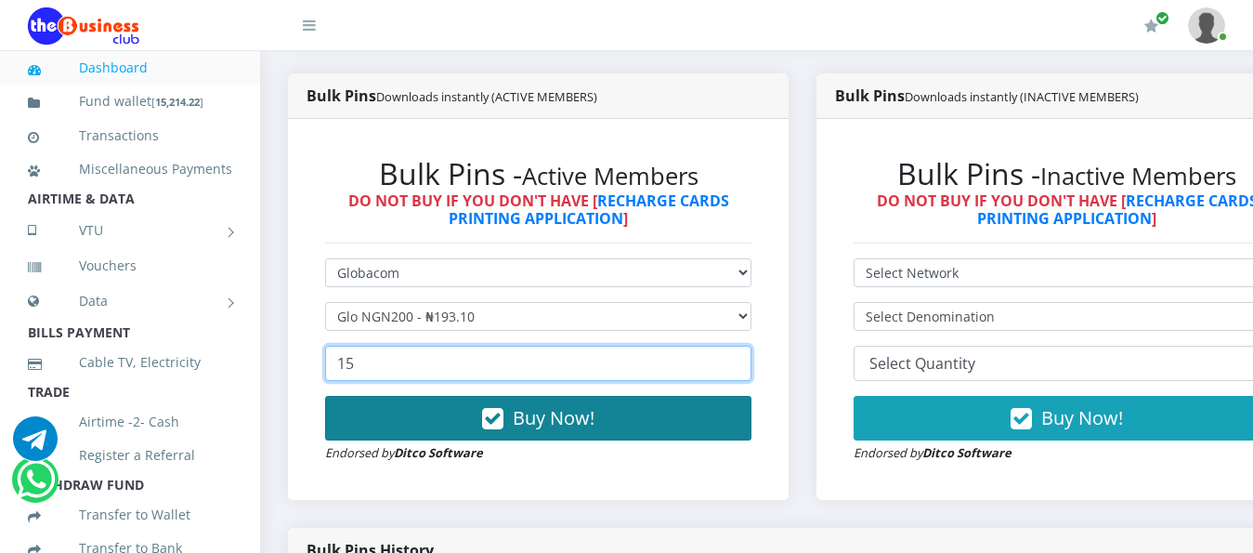
type input "15"
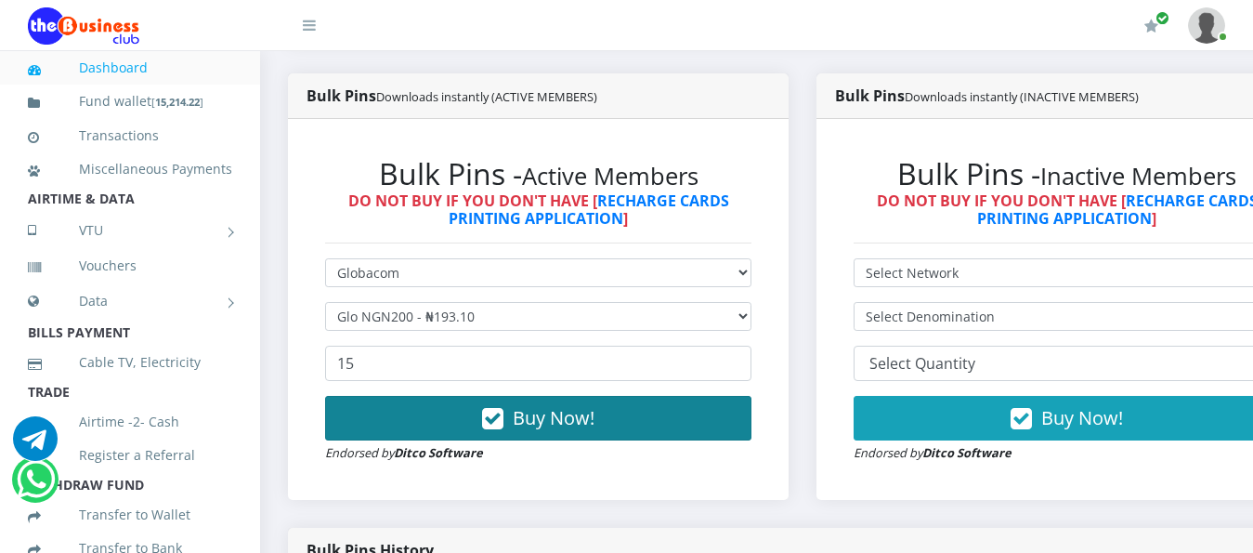
click at [732, 405] on button "Buy Now!" at bounding box center [538, 418] width 426 height 45
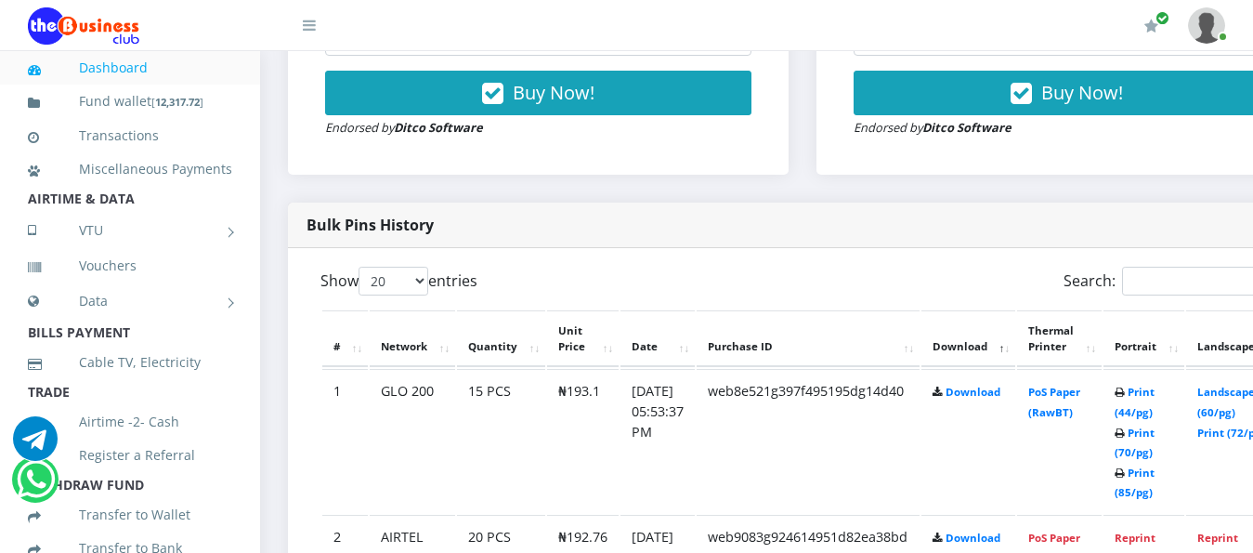
scroll to position [759, 0]
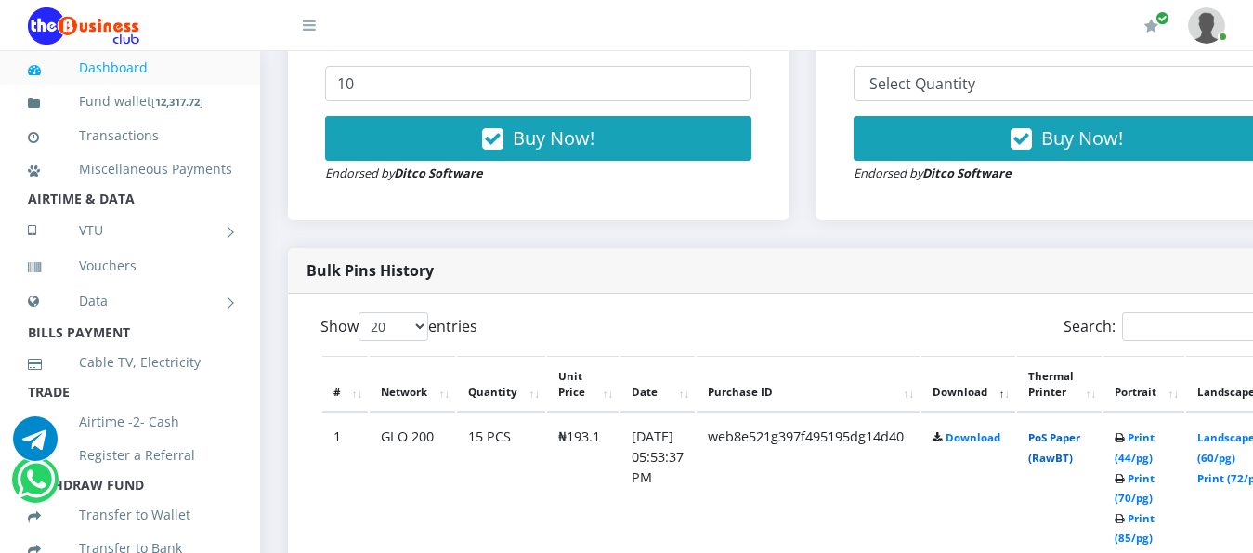
click at [1080, 430] on link "PoS Paper (RawBT)" at bounding box center [1054, 447] width 52 height 34
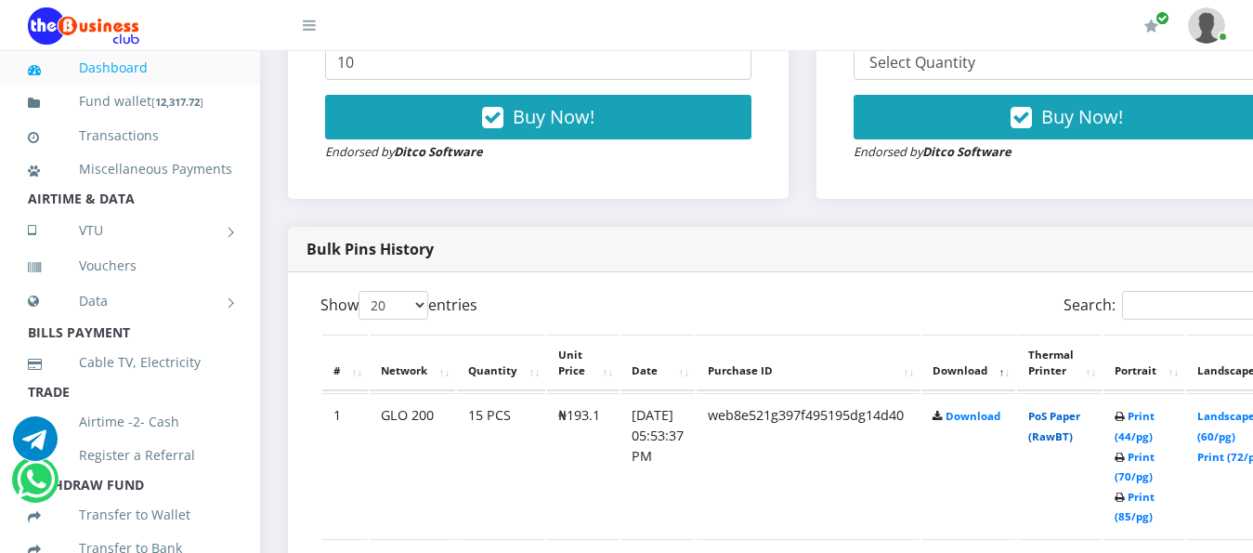
scroll to position [573, 0]
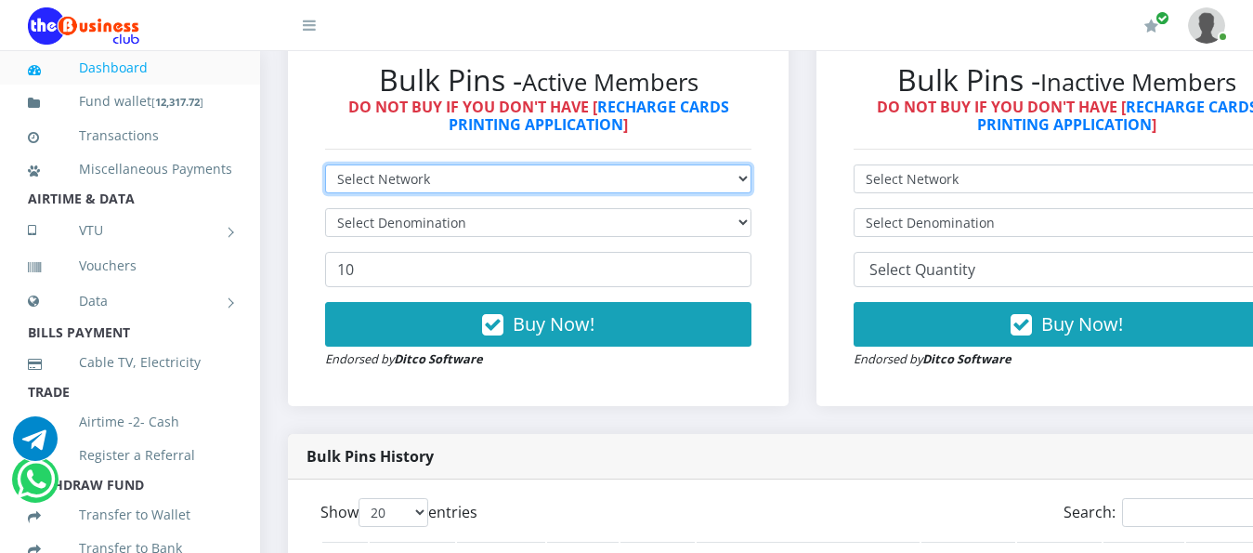
click at [689, 164] on select "Select Network MTN Globacom 9Mobile Airtel" at bounding box center [538, 178] width 426 height 29
select select "MTN"
click at [325, 164] on select "Select Network MTN Globacom 9Mobile Airtel" at bounding box center [538, 178] width 426 height 29
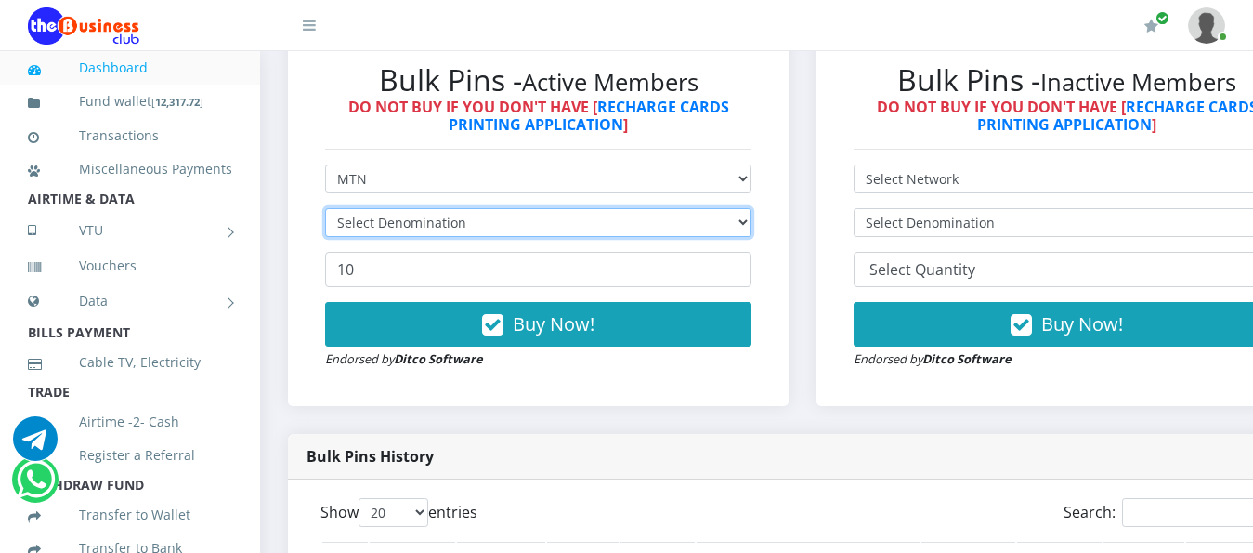
click at [667, 208] on select "Select Denomination" at bounding box center [538, 222] width 426 height 29
select select "193.98-200"
click at [325, 208] on select "Select Denomination MTN NGN100 - ₦96.99 MTN NGN200 - ₦193.98 MTN NGN400 - ₦387.…" at bounding box center [538, 222] width 426 height 29
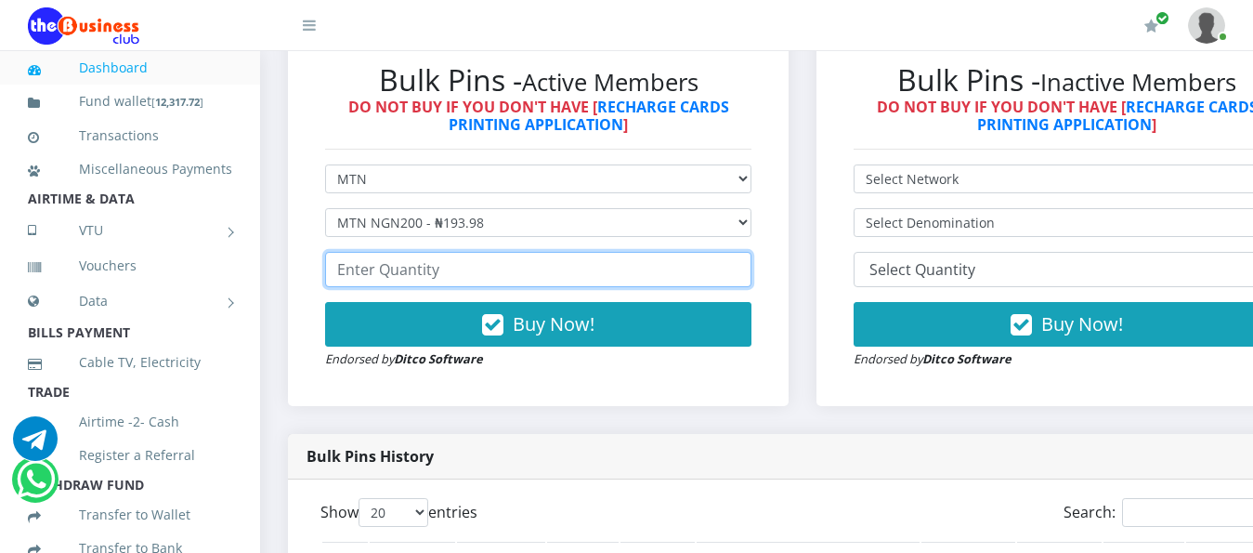
click at [659, 267] on input "number" at bounding box center [538, 269] width 426 height 35
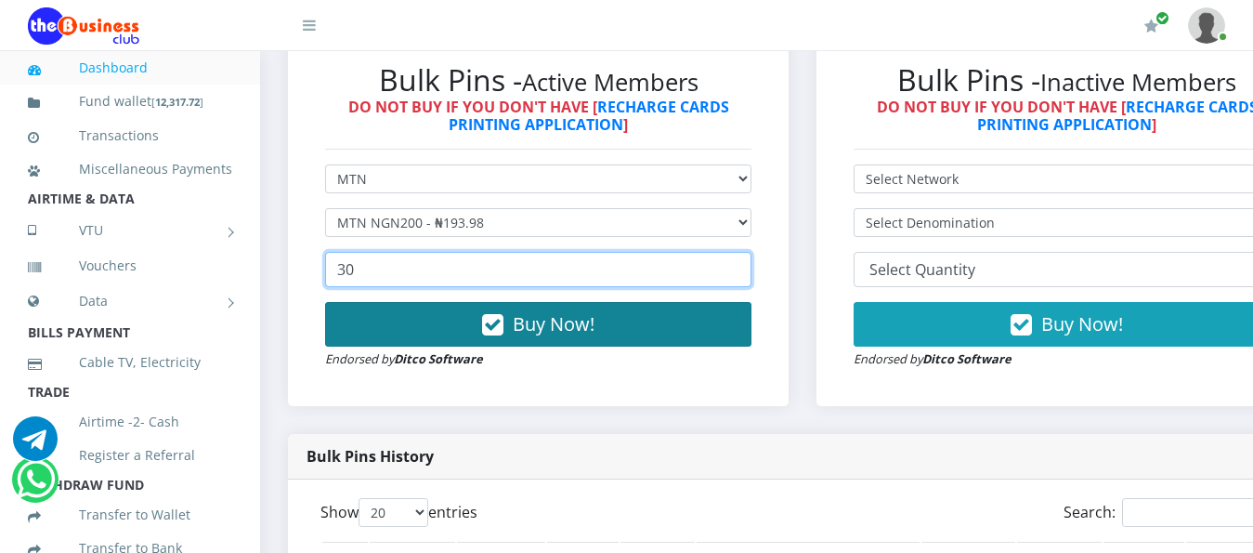
type input "30"
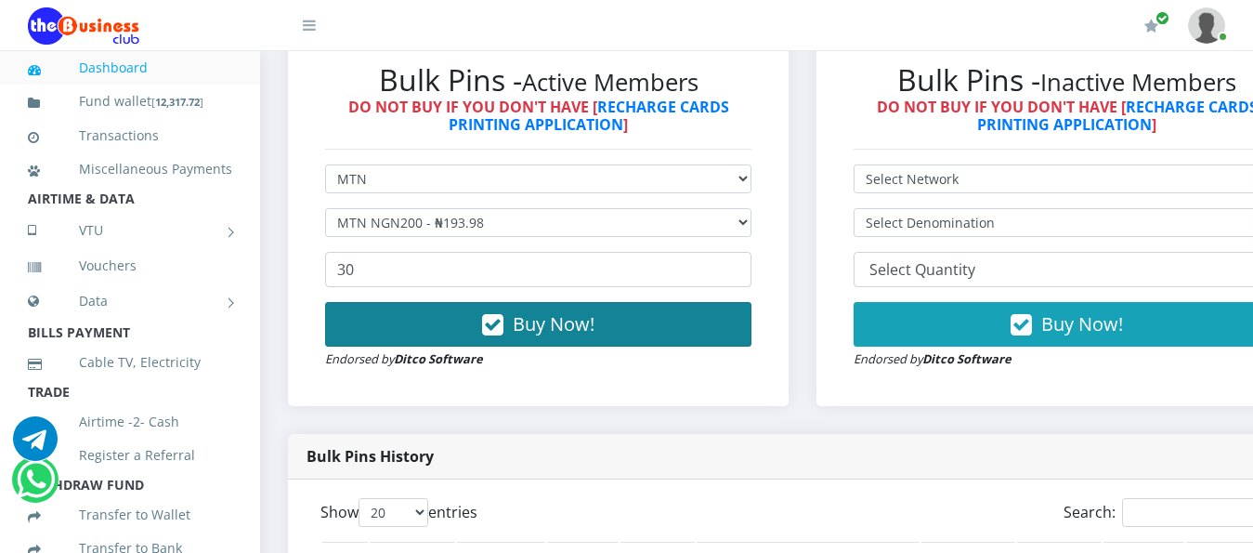
click at [661, 303] on button "Buy Now!" at bounding box center [538, 324] width 426 height 45
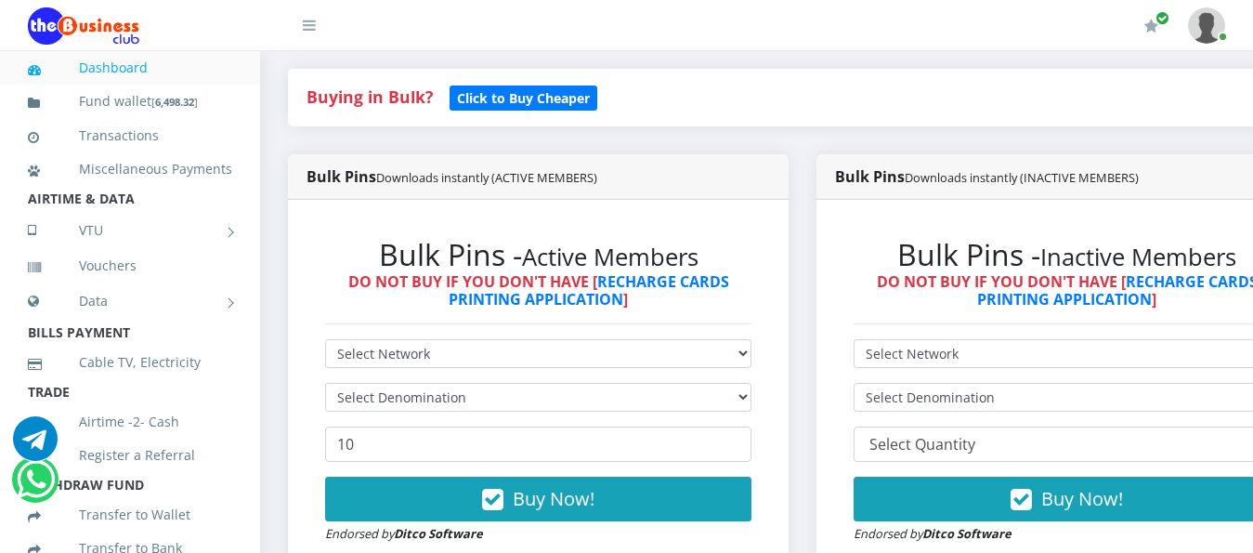
scroll to position [389, 0]
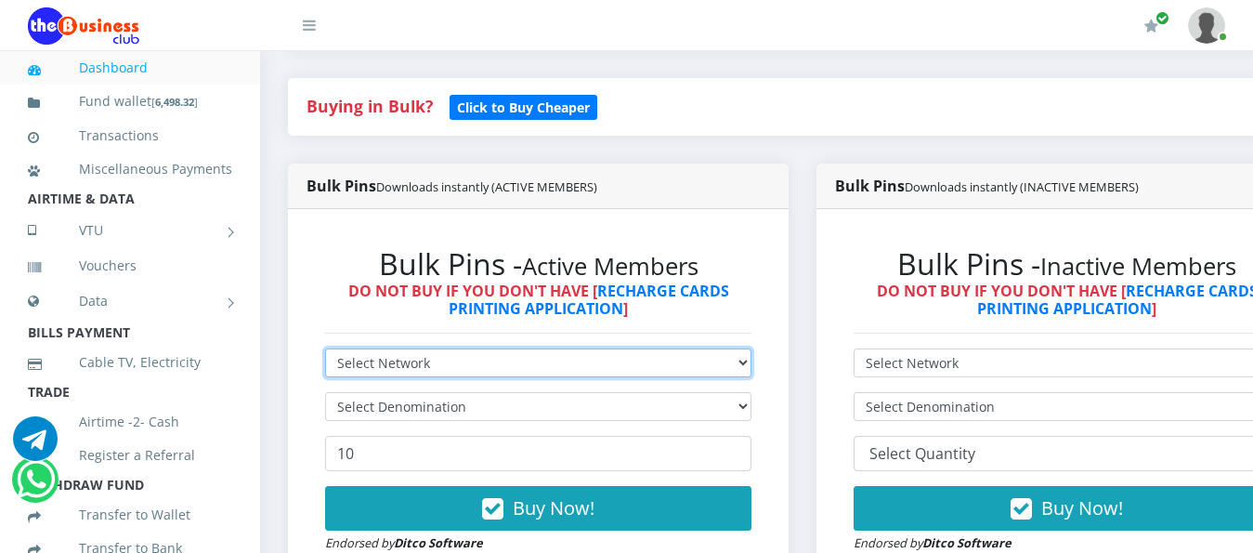
click at [709, 348] on select "Select Network MTN Globacom 9Mobile Airtel" at bounding box center [538, 362] width 426 height 29
select select "Airtel"
click at [325, 348] on select "Select Network MTN Globacom 9Mobile Airtel" at bounding box center [538, 362] width 426 height 29
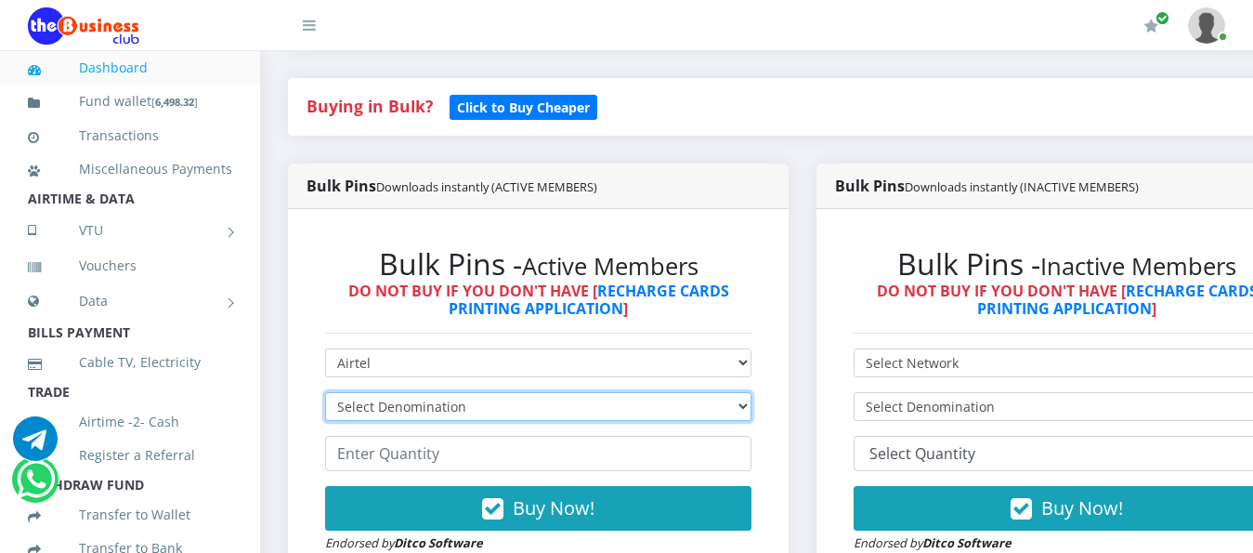
click at [570, 392] on select "Select Denomination Airtel NGN100 - ₦96.38 Airtel NGN200 - ₦192.76 Airtel NGN50…" at bounding box center [538, 406] width 426 height 29
select select "192.76-200"
click at [325, 392] on select "Select Denomination Airtel NGN100 - ₦96.38 Airtel NGN200 - ₦192.76 Airtel NGN50…" at bounding box center [538, 406] width 426 height 29
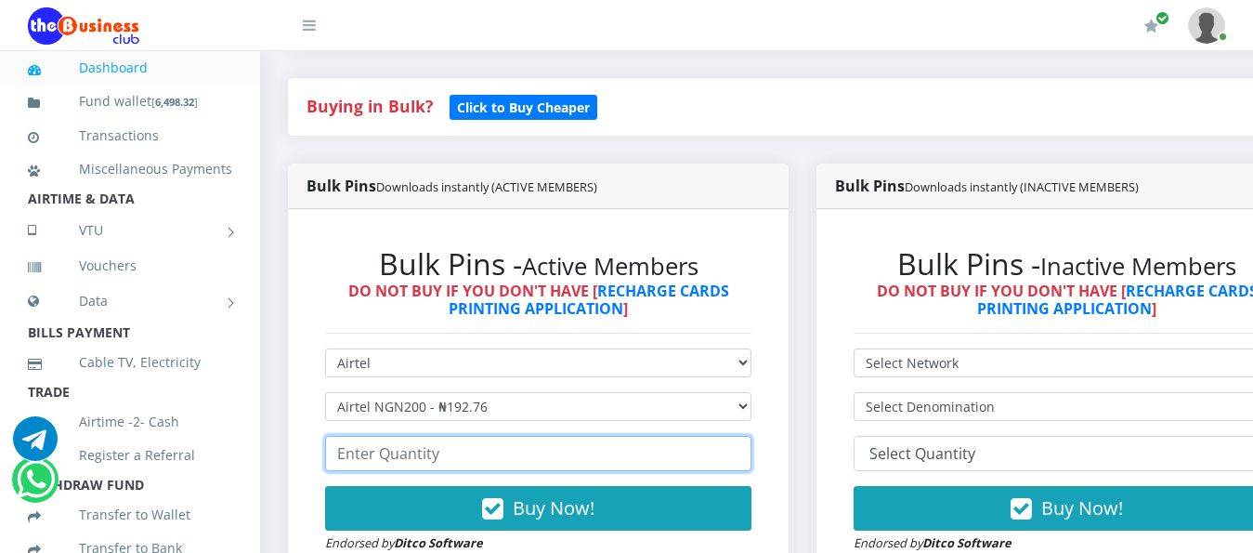
click at [582, 446] on input "number" at bounding box center [538, 453] width 426 height 35
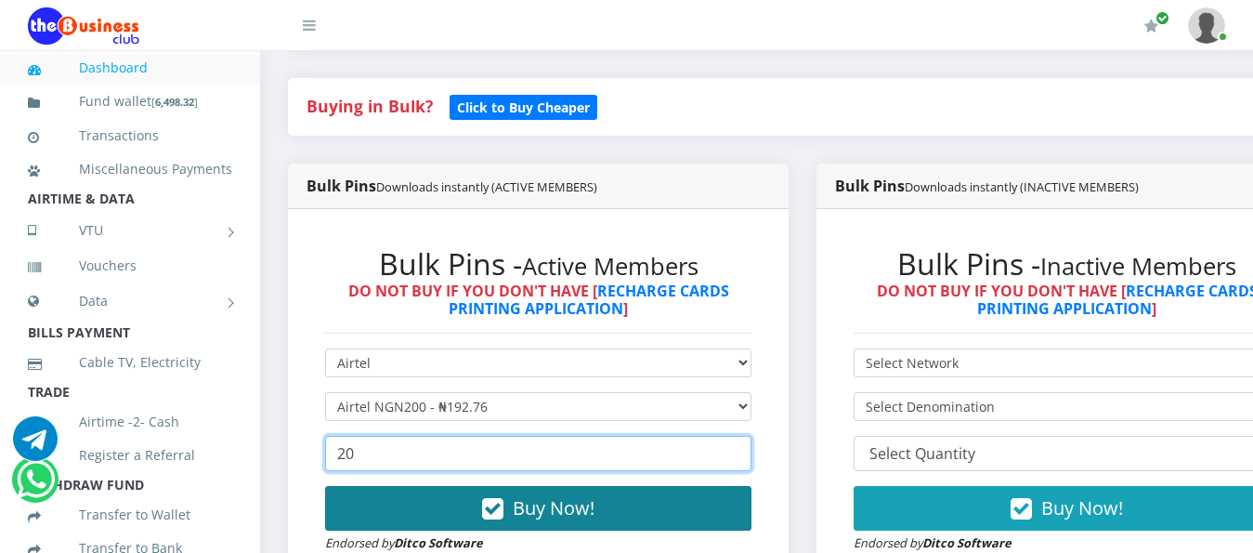
type input "20"
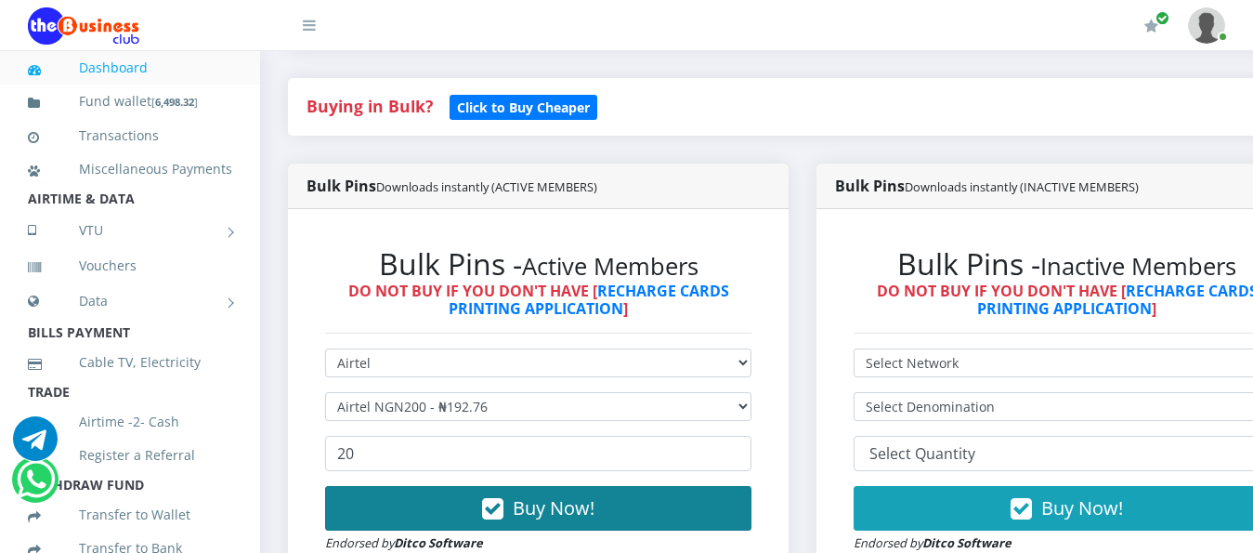
click at [592, 495] on span "Buy Now!" at bounding box center [554, 507] width 82 height 25
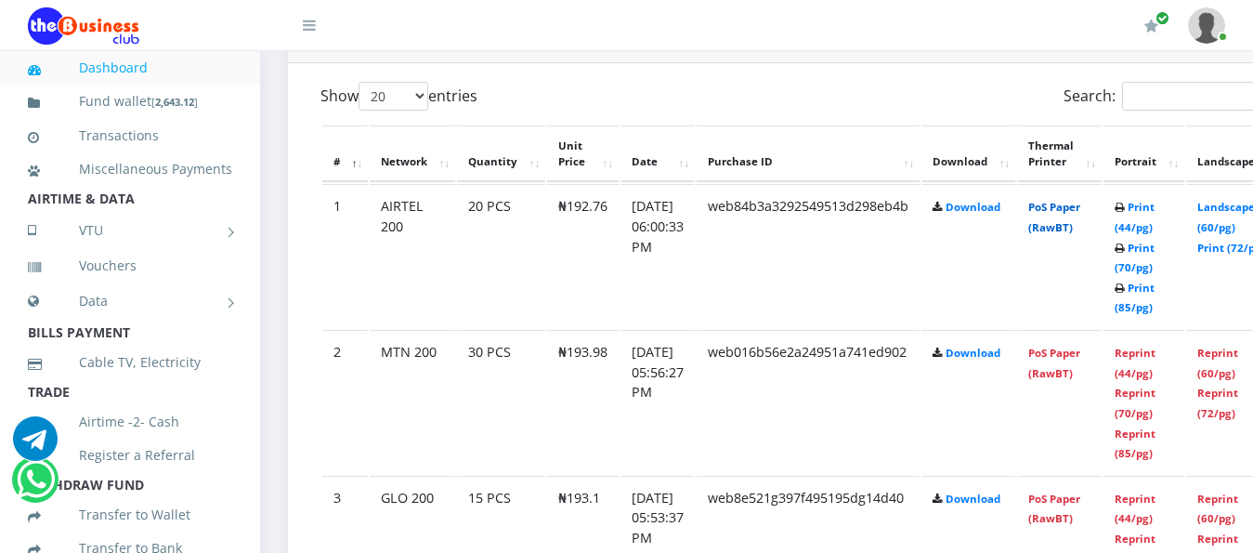
click at [1080, 200] on link "PoS Paper (RawBT)" at bounding box center [1054, 217] width 52 height 34
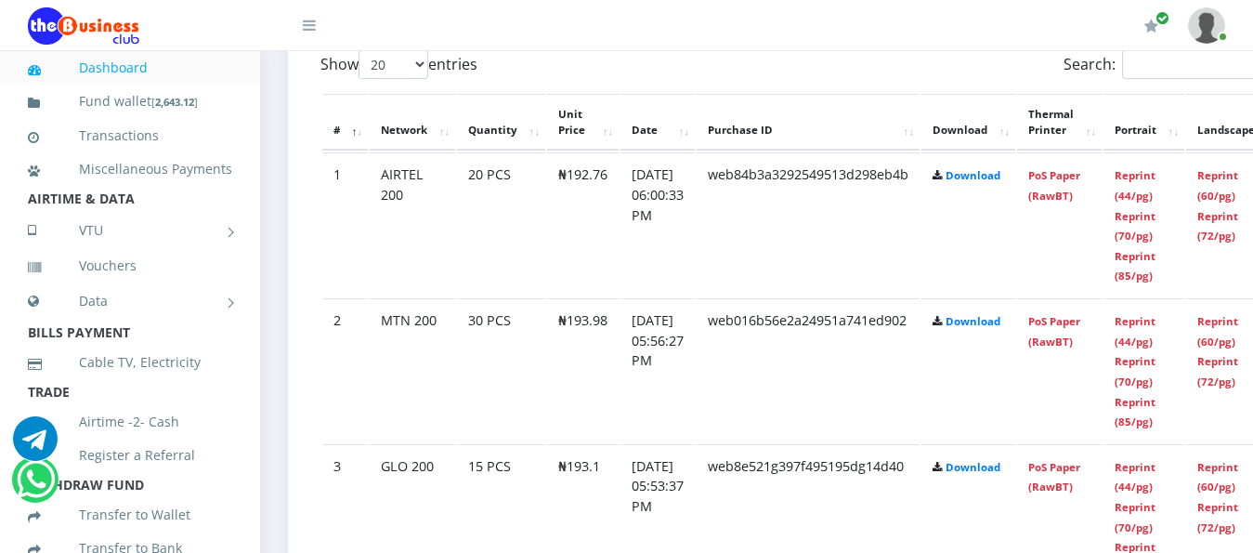
scroll to position [1021, 0]
click at [1090, 313] on td "PoS Paper (RawBT)" at bounding box center [1059, 369] width 85 height 144
click at [1080, 313] on link "PoS Paper (RawBT)" at bounding box center [1054, 330] width 52 height 34
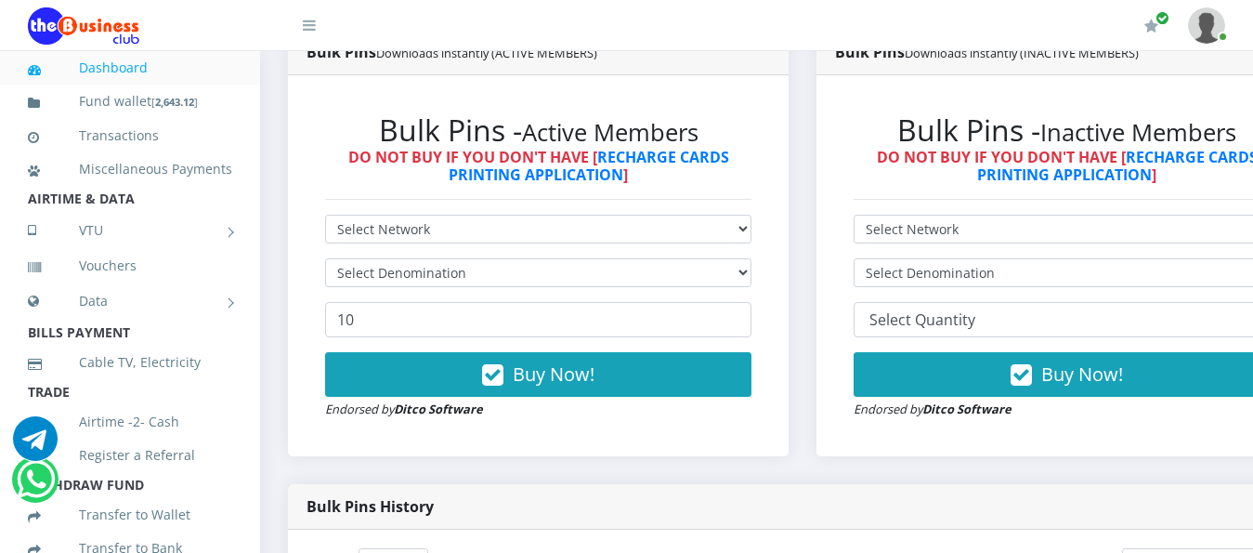
scroll to position [557, 0]
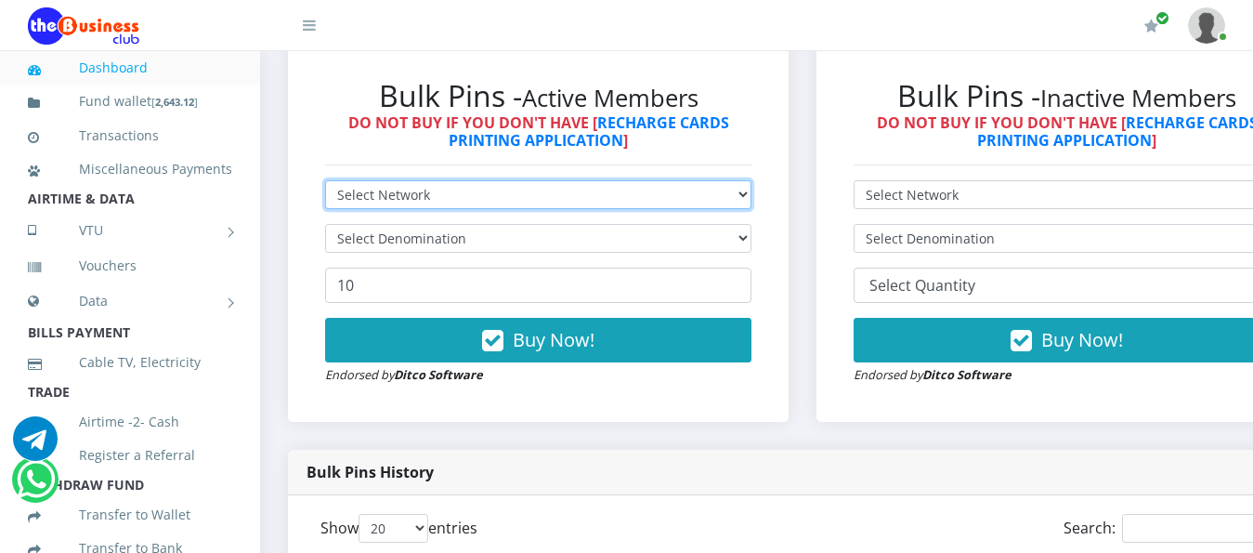
click at [553, 180] on select "Select Network MTN Globacom 9Mobile Airtel" at bounding box center [538, 194] width 426 height 29
select select "MTN"
click at [325, 180] on select "Select Network MTN Globacom 9Mobile Airtel" at bounding box center [538, 194] width 426 height 29
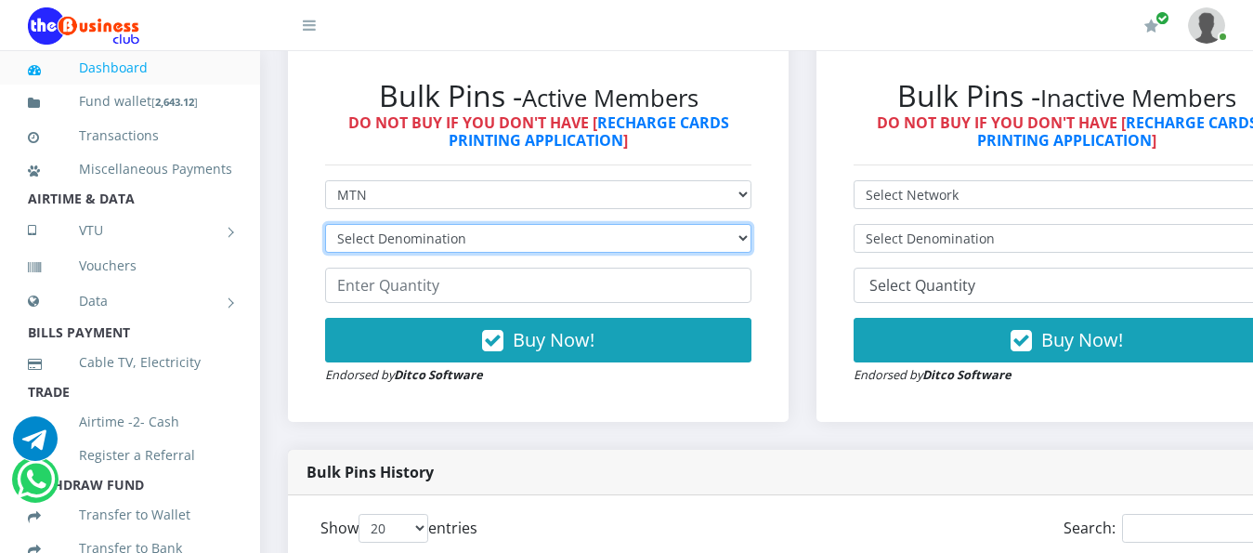
click at [559, 224] on select "Select Denomination MTN NGN100 - ₦96.99 MTN NGN200 - ₦193.98 MTN NGN400 - ₦387.…" at bounding box center [538, 238] width 426 height 29
select select "96.99-100"
click at [325, 224] on select "Select Denomination MTN NGN100 - ₦96.99 MTN NGN200 - ₦193.98 MTN NGN400 - ₦387.…" at bounding box center [538, 238] width 426 height 29
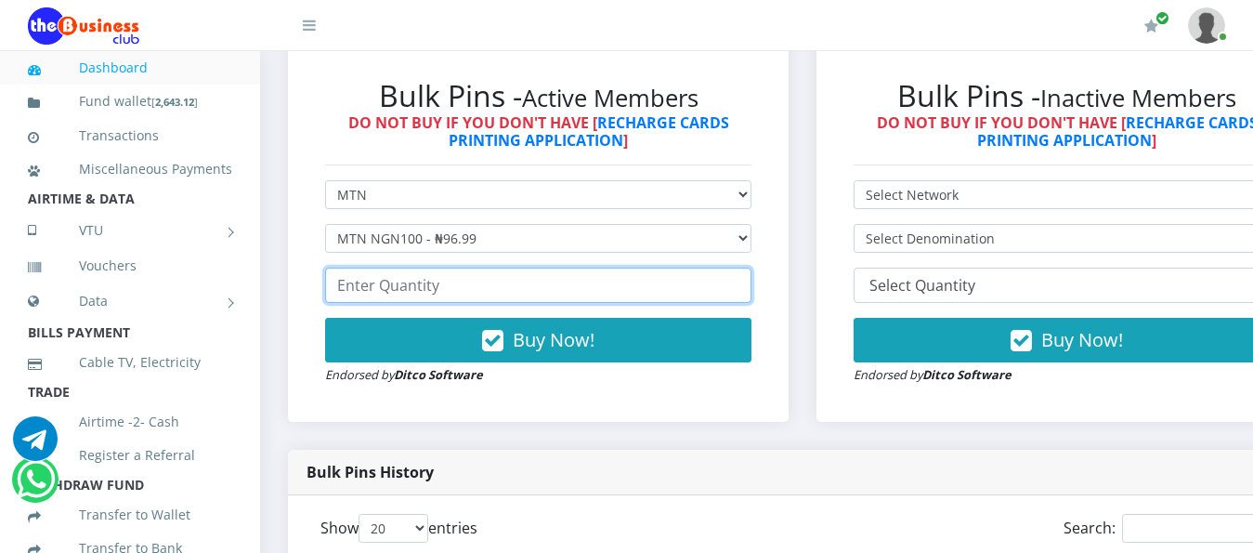
click at [554, 274] on input "number" at bounding box center [538, 284] width 426 height 35
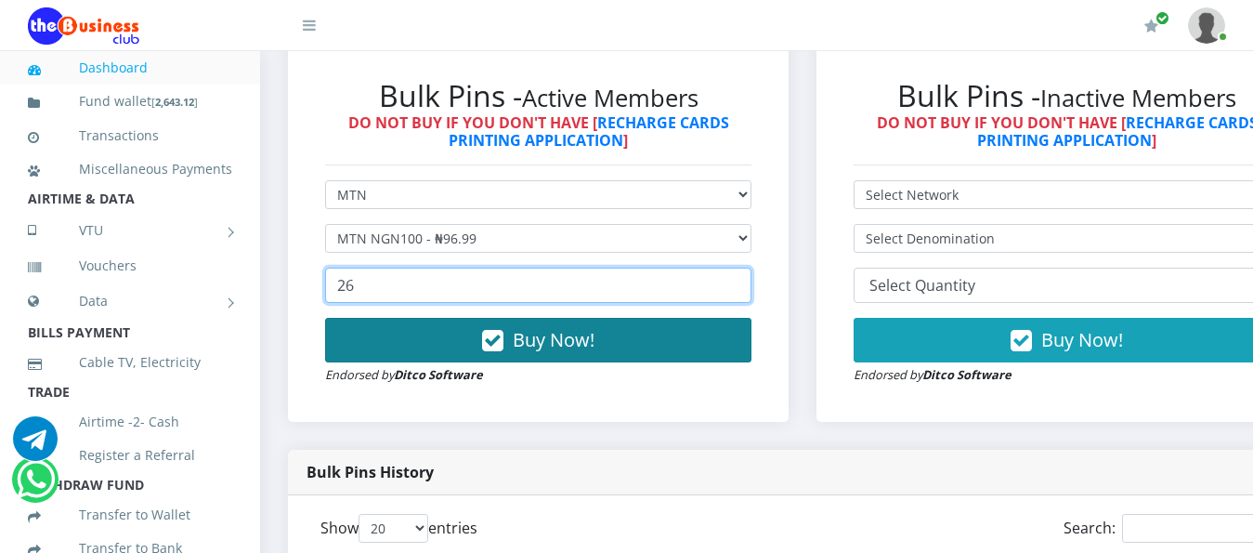
type input "26"
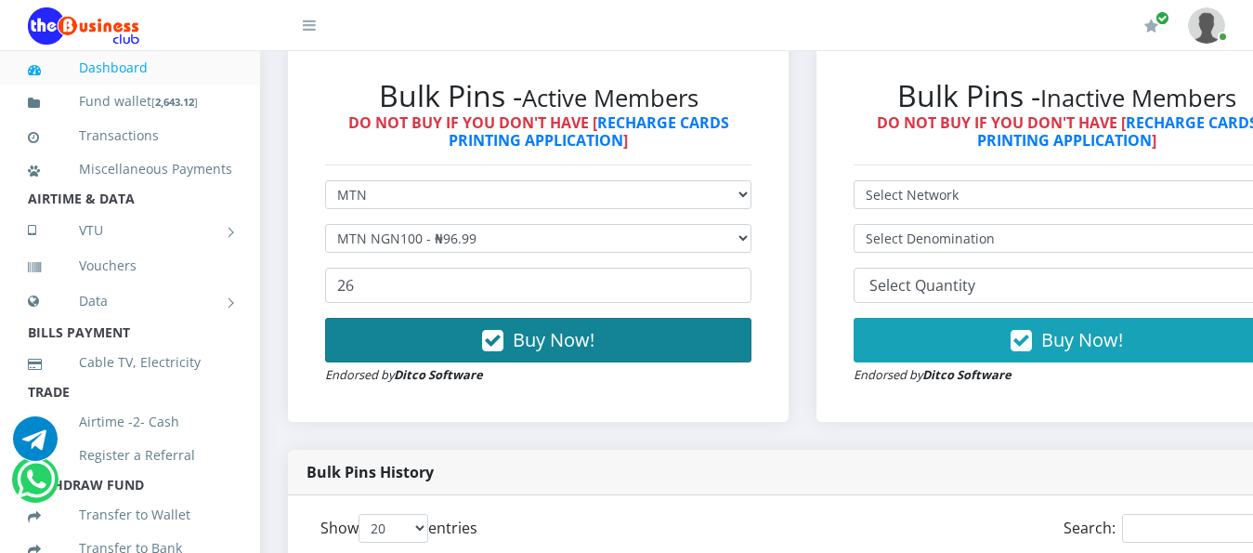
click at [594, 327] on span "Buy Now!" at bounding box center [554, 339] width 82 height 25
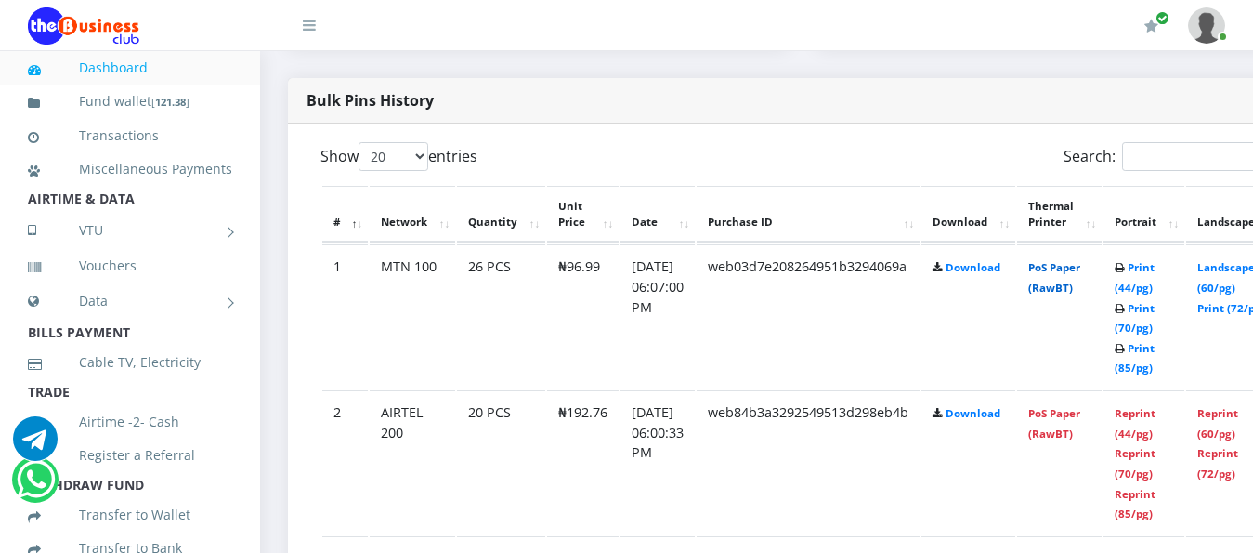
click at [1080, 260] on link "PoS Paper (RawBT)" at bounding box center [1054, 277] width 52 height 34
